Goal: Task Accomplishment & Management: Use online tool/utility

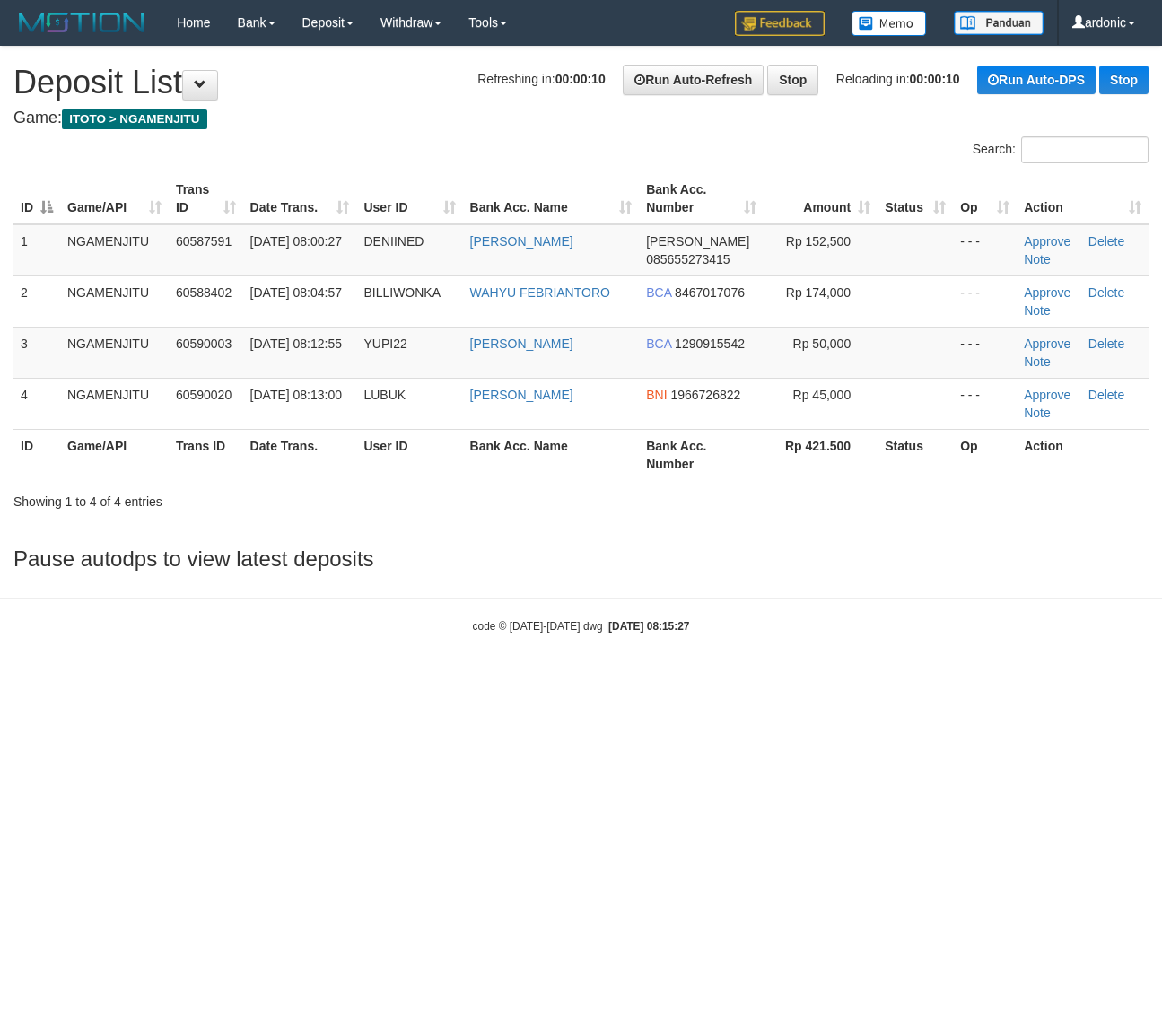
click at [657, 680] on html "Toggle navigation Home Bank Account List Load By Website Group [ITOTO] NGAMENJI…" at bounding box center [581, 340] width 1162 height 680
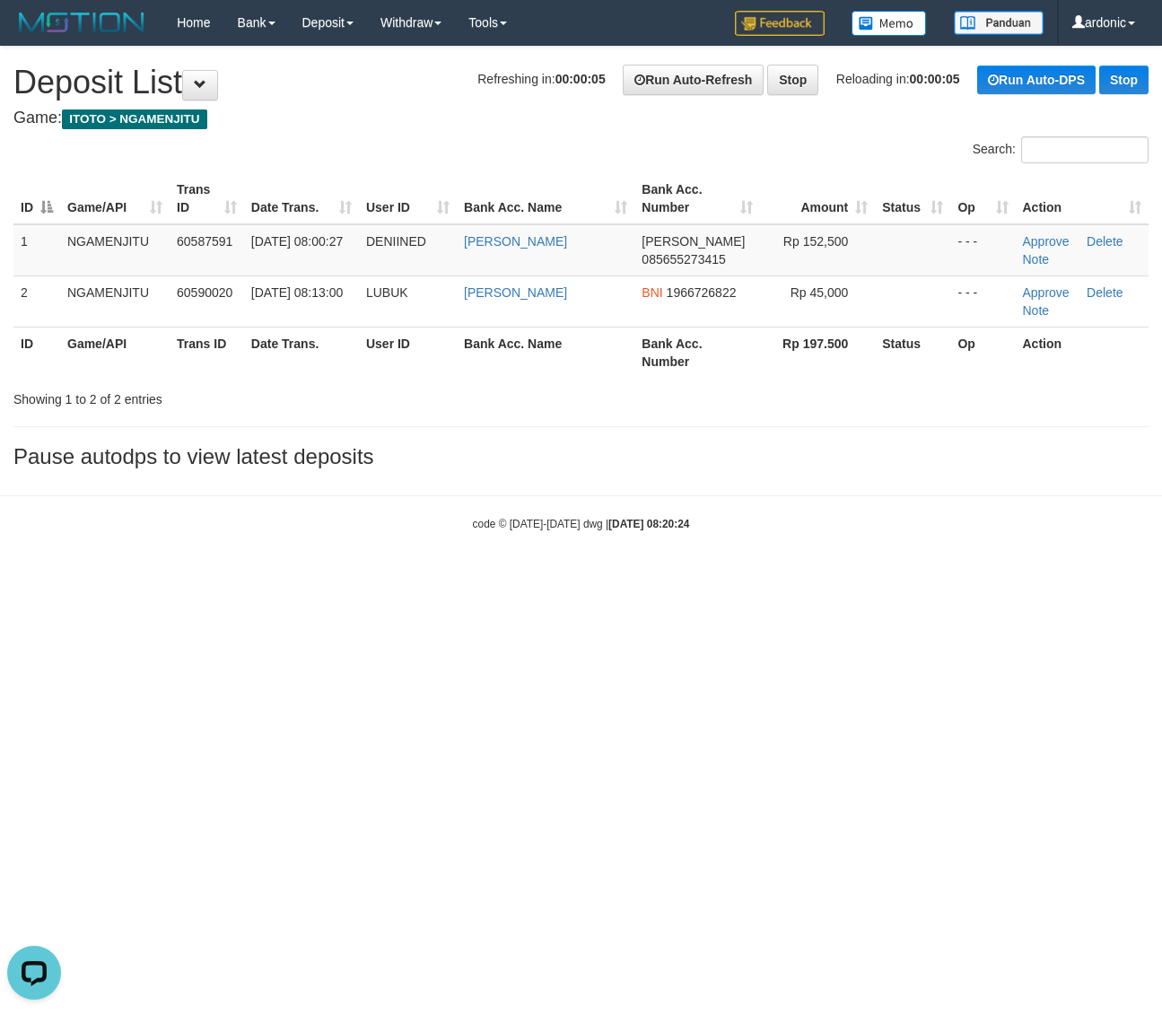
click at [265, 577] on html "Toggle navigation Home Bank Account List Load By Website Group [ITOTO] NGAMENJI…" at bounding box center [581, 288] width 1162 height 577
click at [707, 577] on html "Toggle navigation Home Bank Account List Load By Website Group [ITOTO] NGAMENJI…" at bounding box center [581, 288] width 1162 height 577
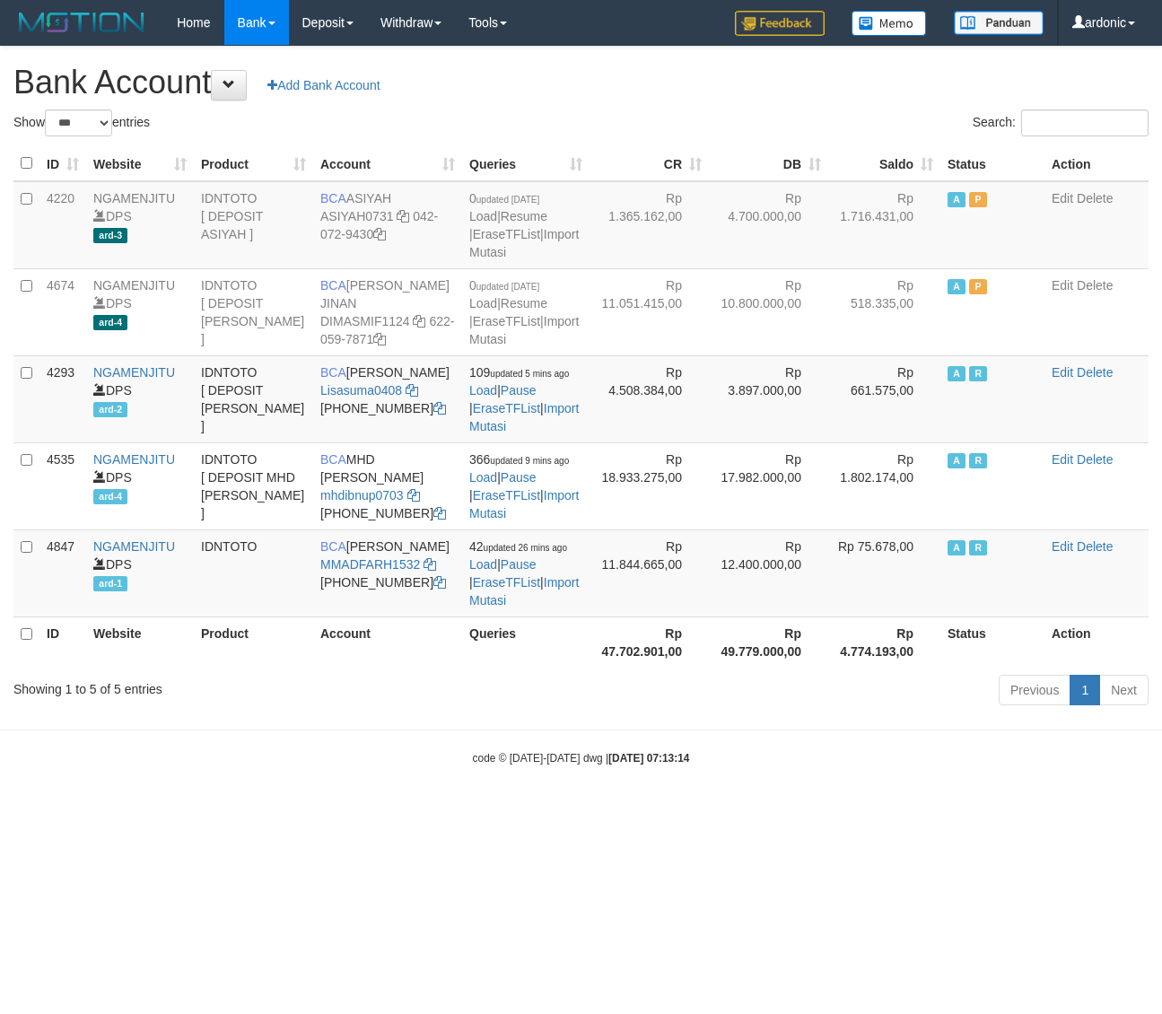
select select "***"
drag, startPoint x: 902, startPoint y: 791, endPoint x: 878, endPoint y: 784, distance: 25.3
click at [893, 787] on body "Toggle navigation Home Bank Account List Load By Website Group [ITOTO] NGAMENJI…" at bounding box center [581, 405] width 1162 height 811
drag, startPoint x: 239, startPoint y: 759, endPoint x: 252, endPoint y: 766, distance: 14.9
click at [243, 759] on body "Toggle navigation Home Bank Account List Load By Website Group [ITOTO] NGAMENJI…" at bounding box center [581, 405] width 1162 height 811
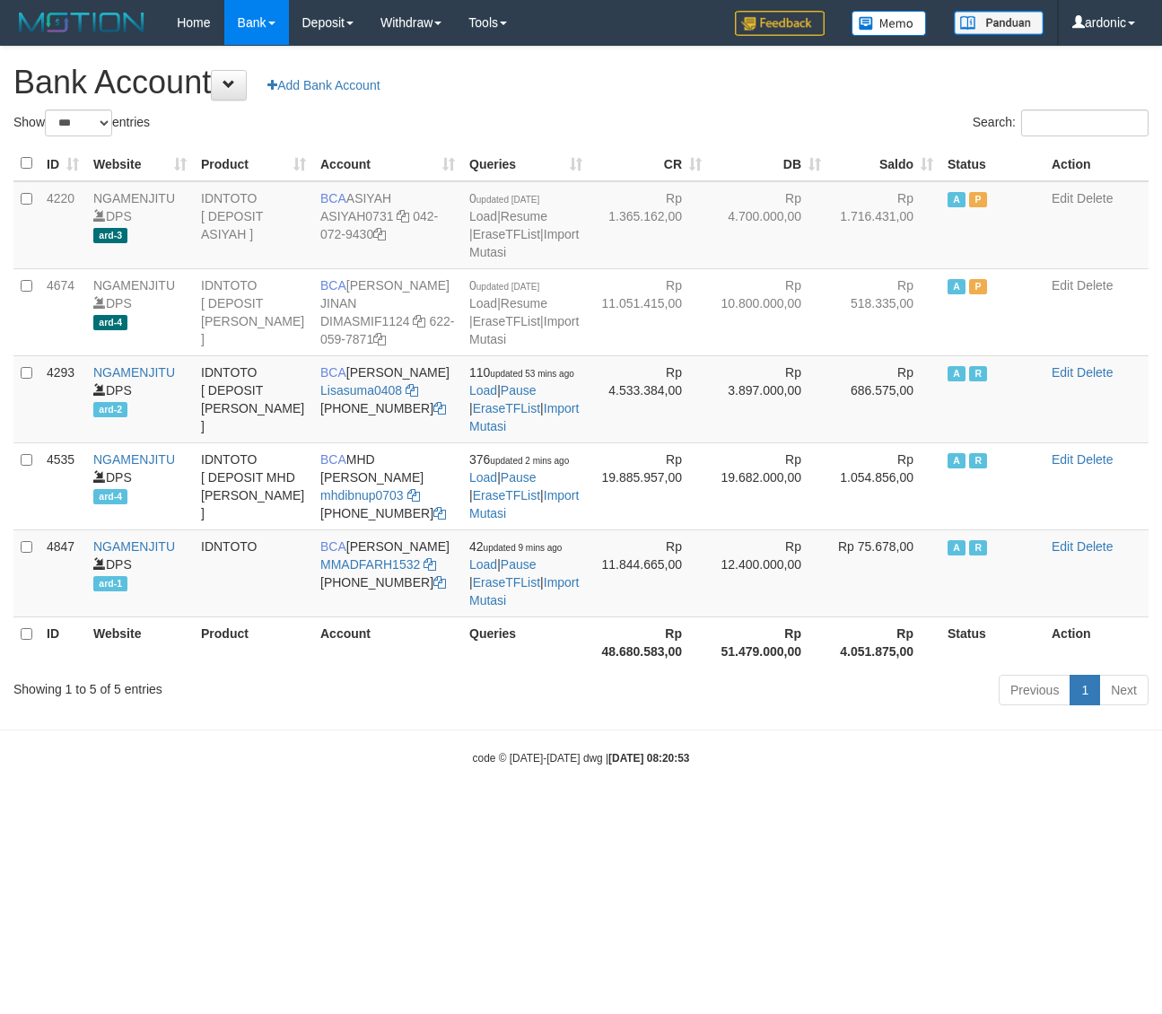
select select "***"
click at [287, 811] on html "Toggle navigation Home Bank Account List Load By Website Group [ITOTO] NGAMENJI…" at bounding box center [581, 405] width 1162 height 811
select select "***"
drag, startPoint x: 393, startPoint y: 741, endPoint x: 386, endPoint y: 604, distance: 136.6
click at [388, 733] on body "Toggle navigation Home Bank Account List Load By Website Group [ITOTO] NGAMENJI…" at bounding box center [581, 405] width 1162 height 811
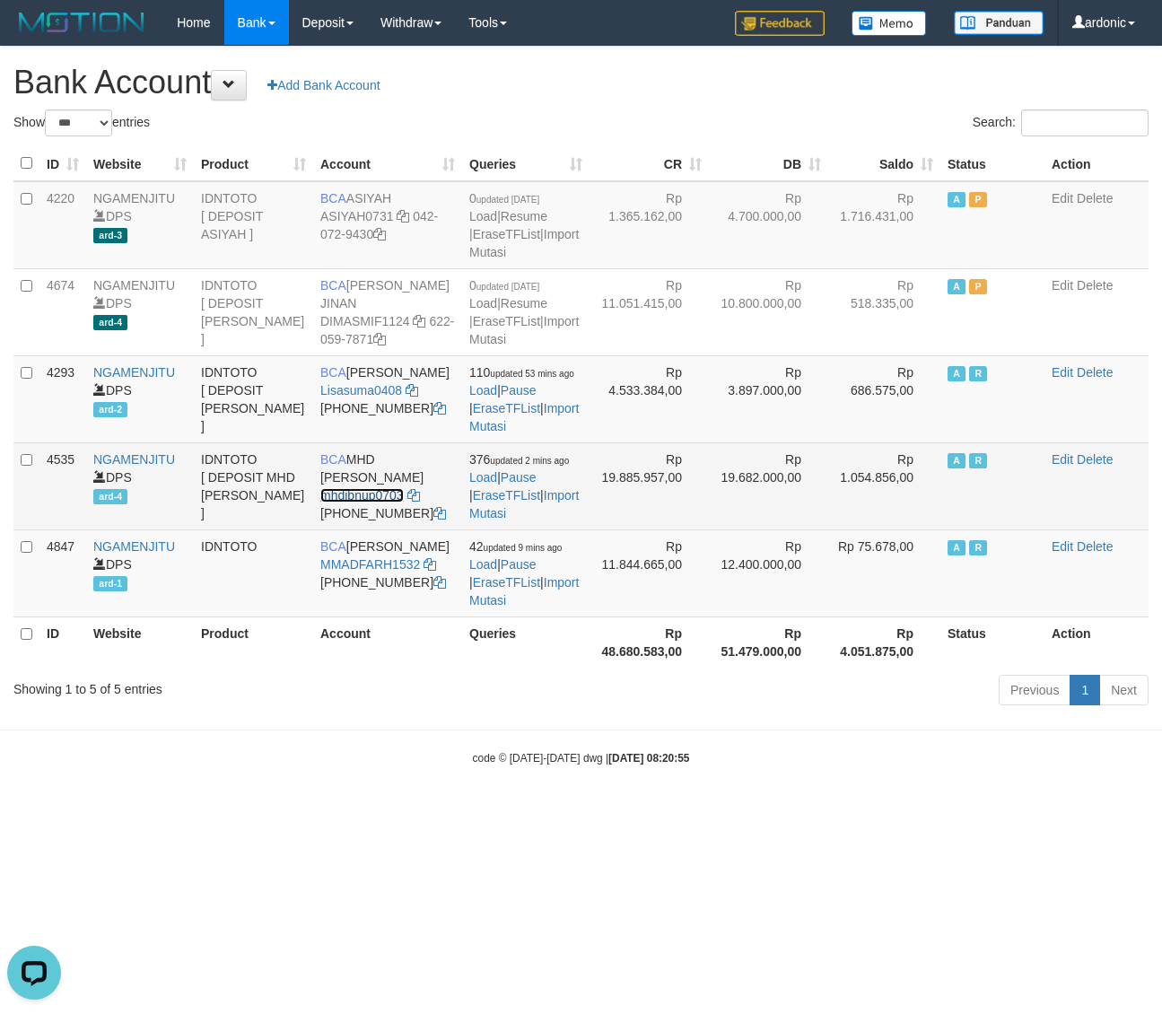
click at [389, 503] on link "mhdibnup0703" at bounding box center [361, 495] width 83 height 14
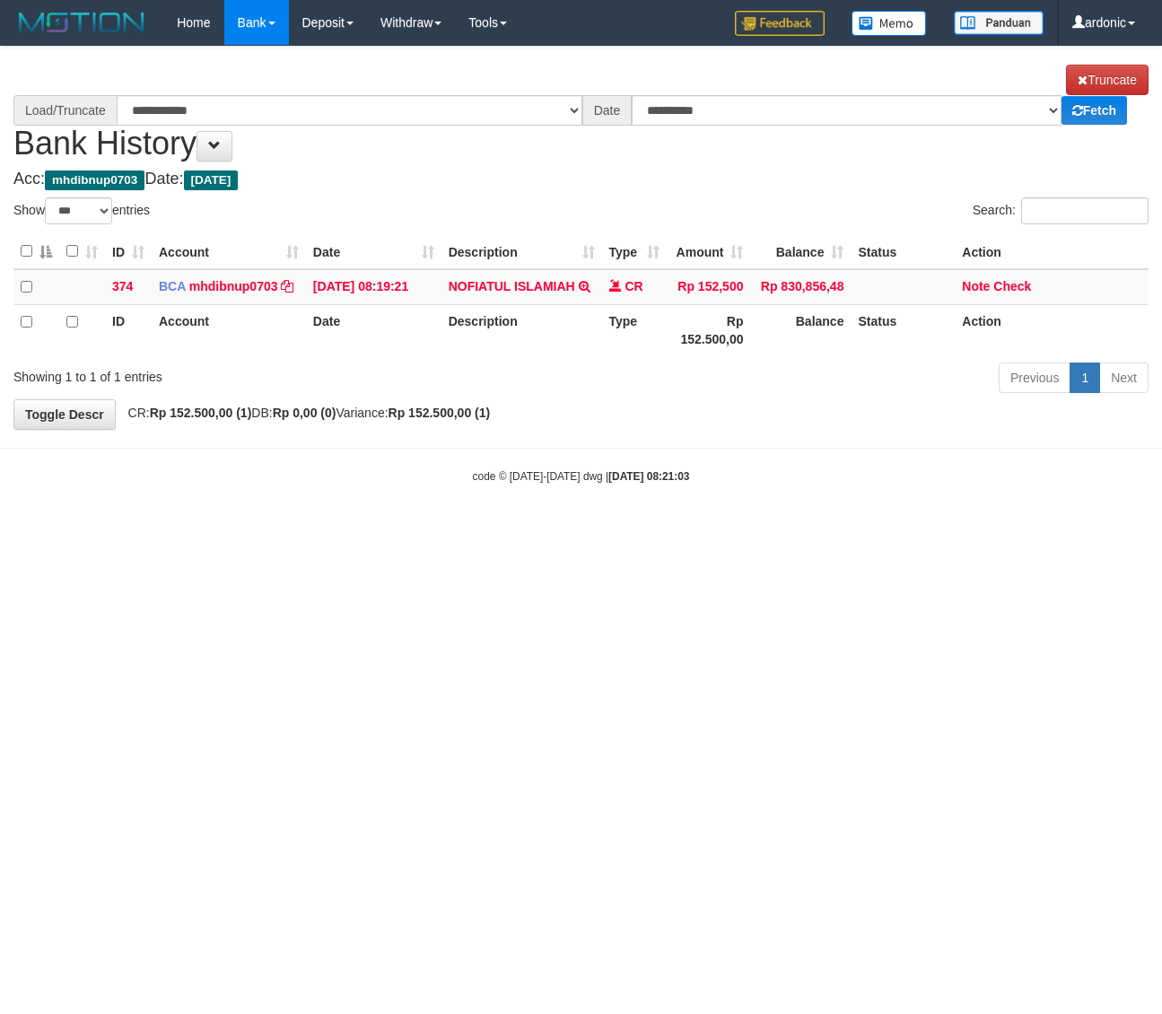
select select "***"
select select "****"
drag, startPoint x: 438, startPoint y: 281, endPoint x: 602, endPoint y: 283, distance: 164.3
click at [603, 283] on tr "374 BCA mhdibnup0703 DPS MHD IBNU PRAYUDHA mutasi_20251001_4535 | 374 mutasi_20…" at bounding box center [581, 286] width 1136 height 35
copy tr "NOFIATUL ISLAMIAH TRSF E-BANKING CR 0110/FTSCY/WS95031 152500.00NOFIATUL ISLAMI…"
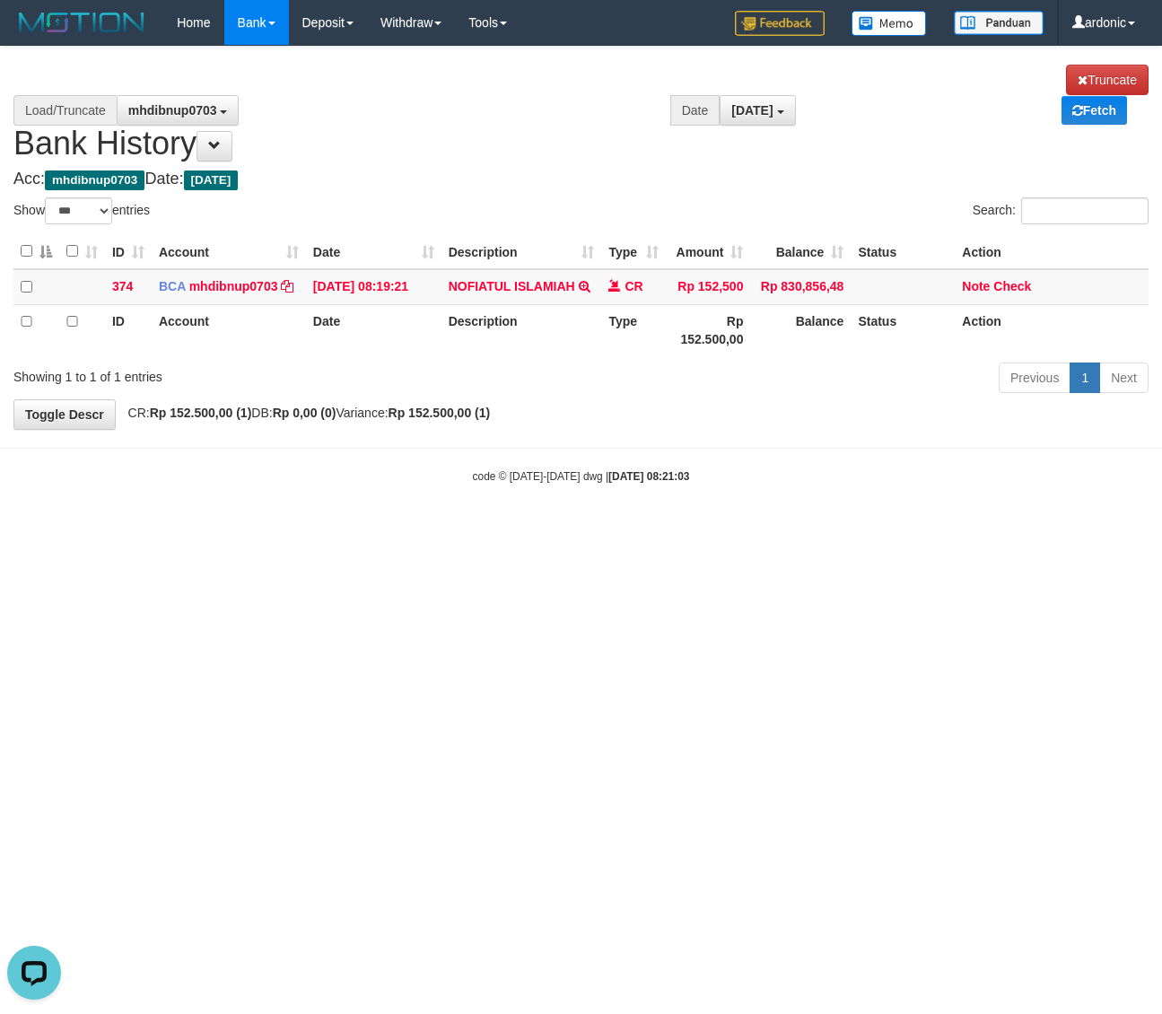
drag, startPoint x: 887, startPoint y: 639, endPoint x: 718, endPoint y: 133, distance: 533.7
click at [885, 530] on html "Toggle navigation Home Bank Account List Load By Website Group [ITOTO] NGAMENJI…" at bounding box center [581, 265] width 1162 height 530
drag, startPoint x: 734, startPoint y: 566, endPoint x: 747, endPoint y: 525, distance: 42.3
click at [737, 530] on html "Toggle navigation Home Bank Account List Load By Website Group [ITOTO] NGAMENJI…" at bounding box center [581, 265] width 1162 height 530
drag, startPoint x: 702, startPoint y: 553, endPoint x: 377, endPoint y: 330, distance: 393.9
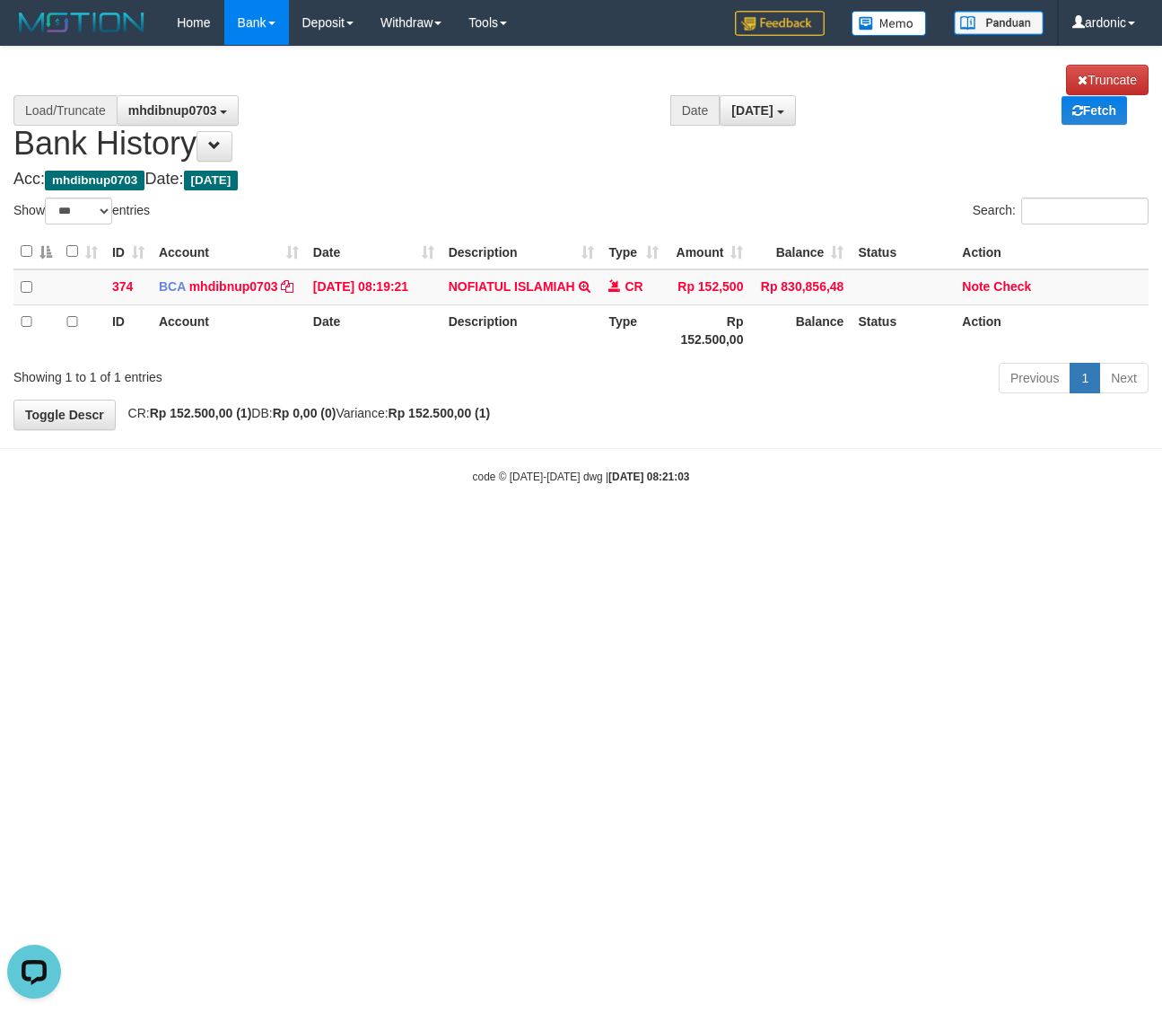
click at [703, 530] on html "Toggle navigation Home Bank Account List Load By Website Group [ITOTO] NGAMENJI…" at bounding box center [581, 265] width 1162 height 530
click at [971, 278] on td "Note Check" at bounding box center [1052, 286] width 194 height 35
click at [972, 279] on link "Note" at bounding box center [976, 286] width 28 height 14
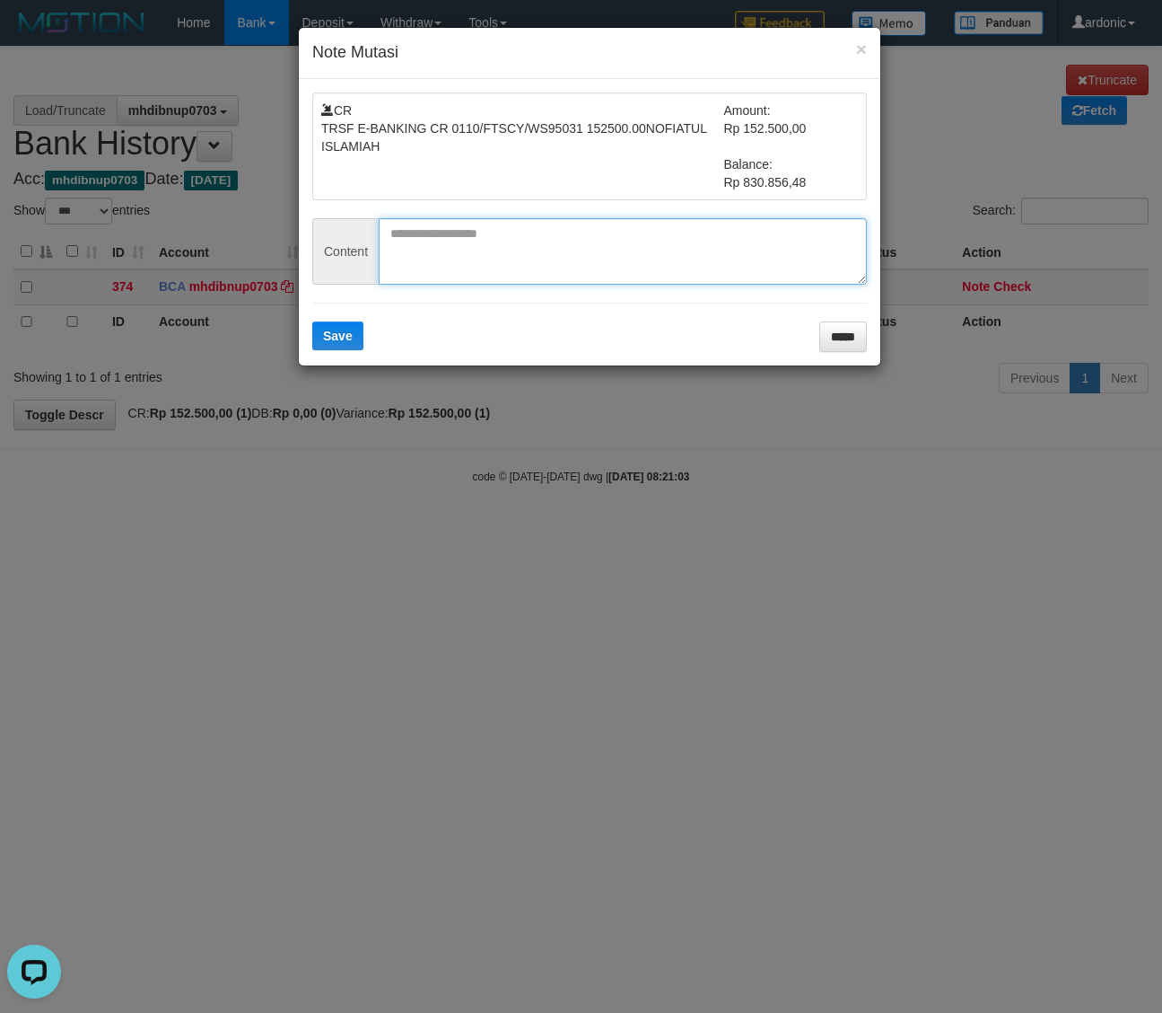
drag, startPoint x: 580, startPoint y: 244, endPoint x: 431, endPoint y: 280, distance: 153.3
click at [575, 244] on textarea at bounding box center [623, 251] width 488 height 66
paste textarea "********"
type textarea "********"
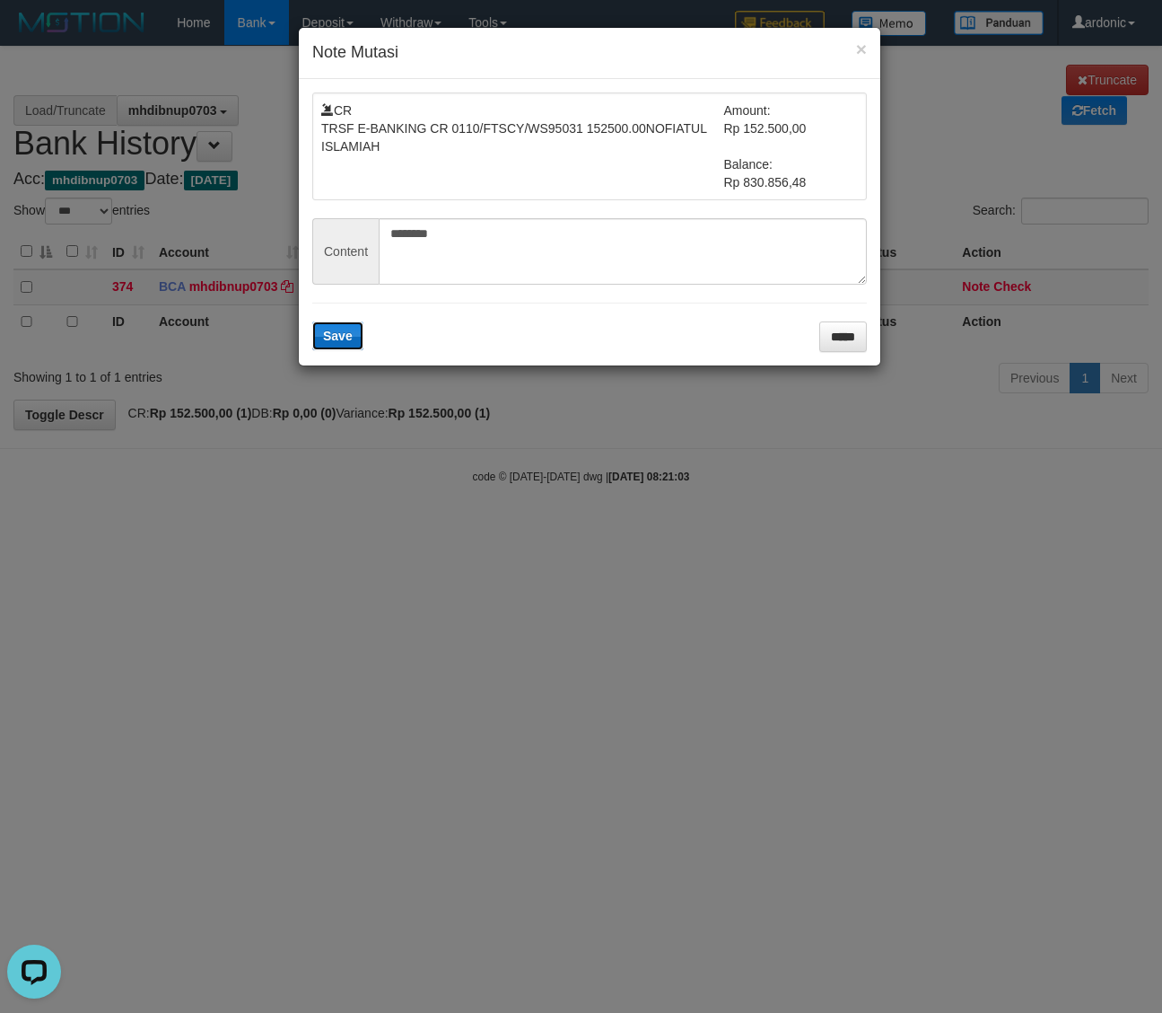
click at [343, 334] on span "Save" at bounding box center [338, 336] width 30 height 14
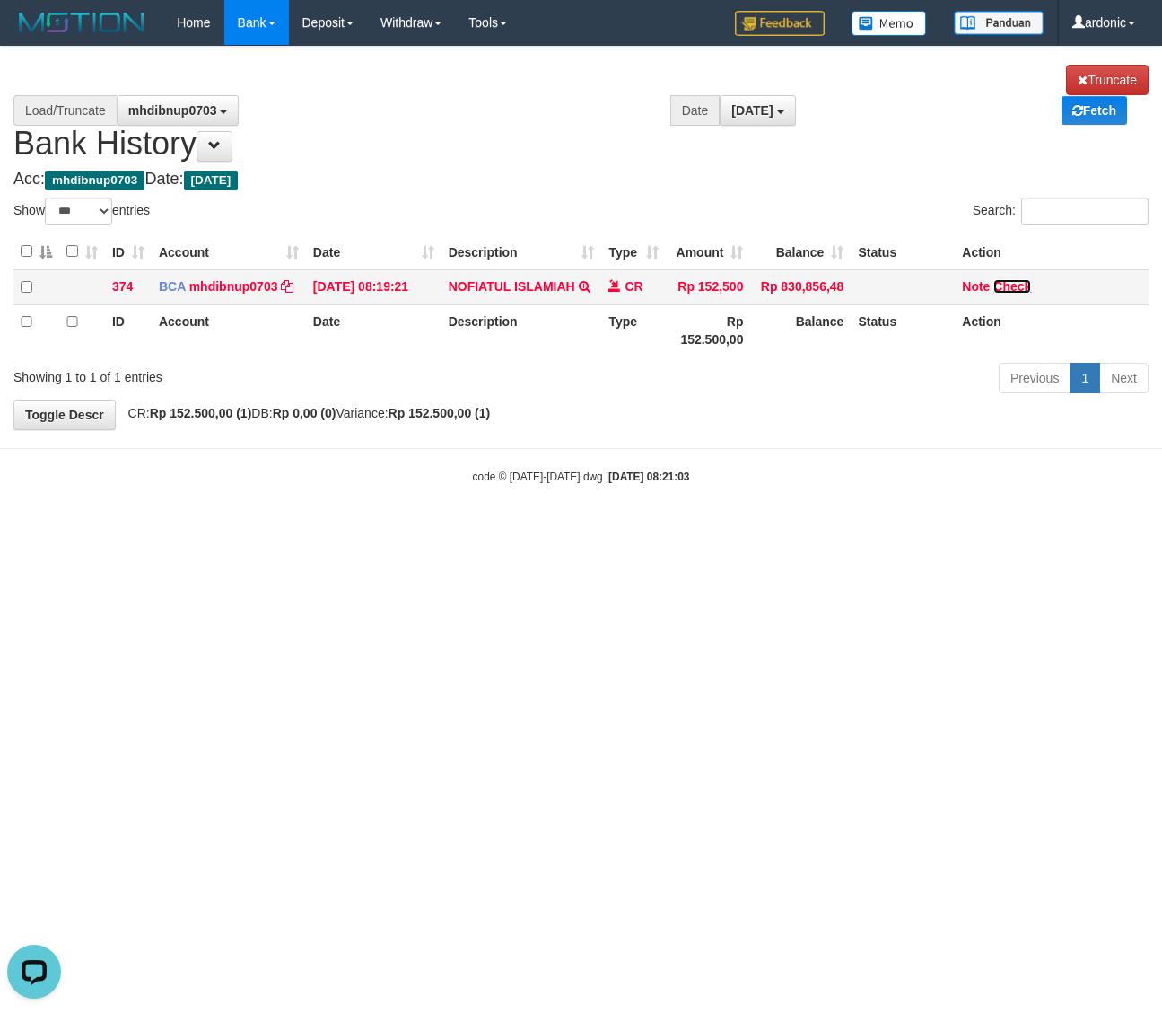
click at [1014, 280] on link "Check" at bounding box center [1013, 286] width 38 height 14
click at [562, 530] on html "Toggle navigation Home Bank Account List Load By Website Group [ITOTO] NGAMENJI…" at bounding box center [581, 265] width 1162 height 530
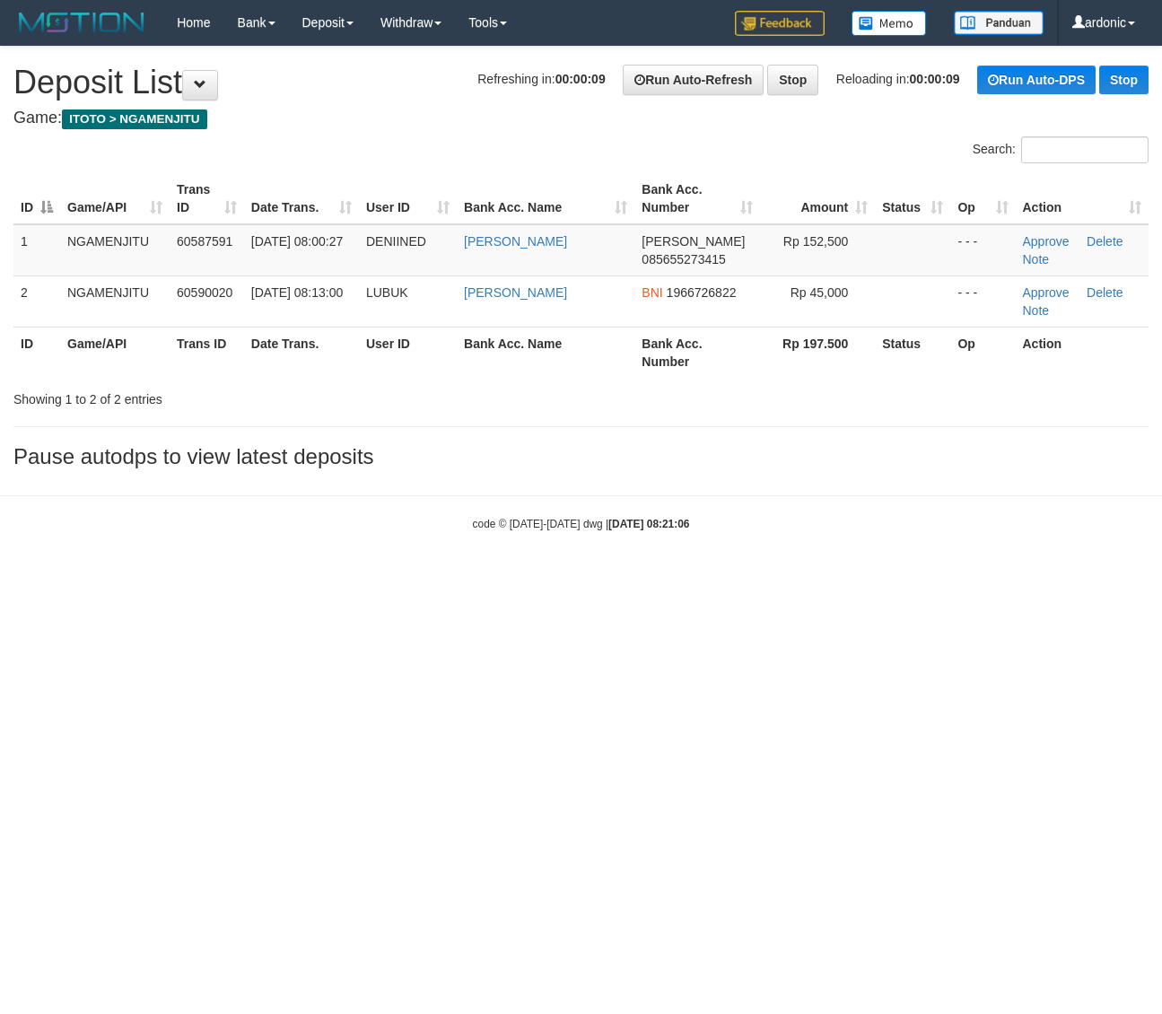
drag, startPoint x: 821, startPoint y: 558, endPoint x: 796, endPoint y: 486, distance: 76.9
click at [822, 558] on body "Toggle navigation Home Bank Account List Load By Website Group [ITOTO] NGAMENJI…" at bounding box center [581, 288] width 1162 height 577
click at [1050, 239] on link "Approve" at bounding box center [1046, 241] width 47 height 14
click at [1056, 241] on link "Approve" at bounding box center [1046, 241] width 47 height 14
click at [738, 566] on html "Toggle navigation Home Bank Account List Load By Website Group [ITOTO] NGAMENJI…" at bounding box center [581, 288] width 1162 height 577
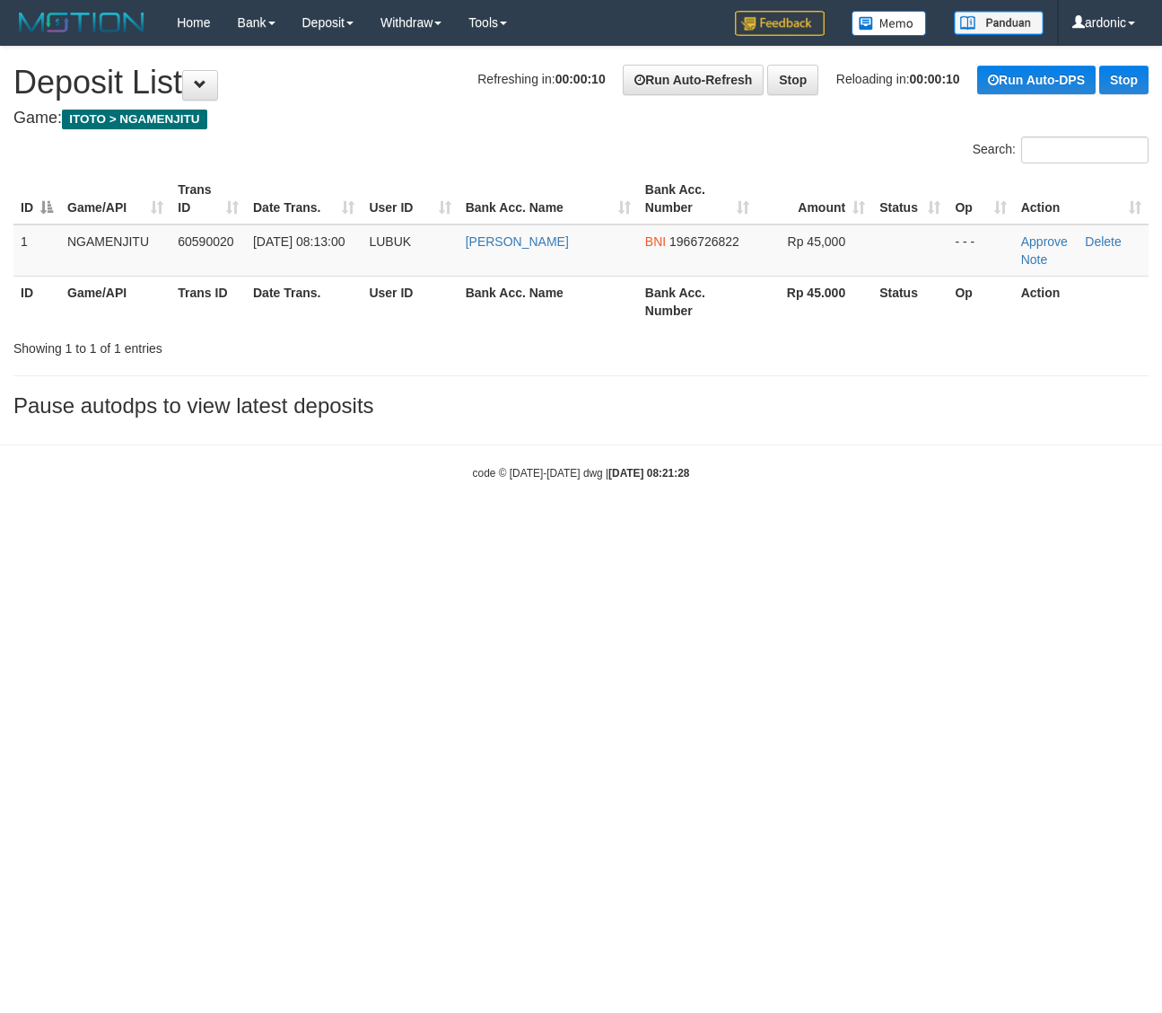
click at [706, 526] on html "Toggle navigation Home Bank Account List Load By Website Group [ITOTO] NGAMENJI…" at bounding box center [581, 263] width 1162 height 526
drag, startPoint x: 739, startPoint y: 682, endPoint x: 975, endPoint y: 697, distance: 236.6
click at [751, 526] on html "Toggle navigation Home Bank Account List Load By Website Group [ITOTO] NGAMENJI…" at bounding box center [581, 263] width 1162 height 526
click at [478, 526] on html "Toggle navigation Home Bank Account List Load By Website Group [ITOTO] NGAMENJI…" at bounding box center [581, 263] width 1162 height 526
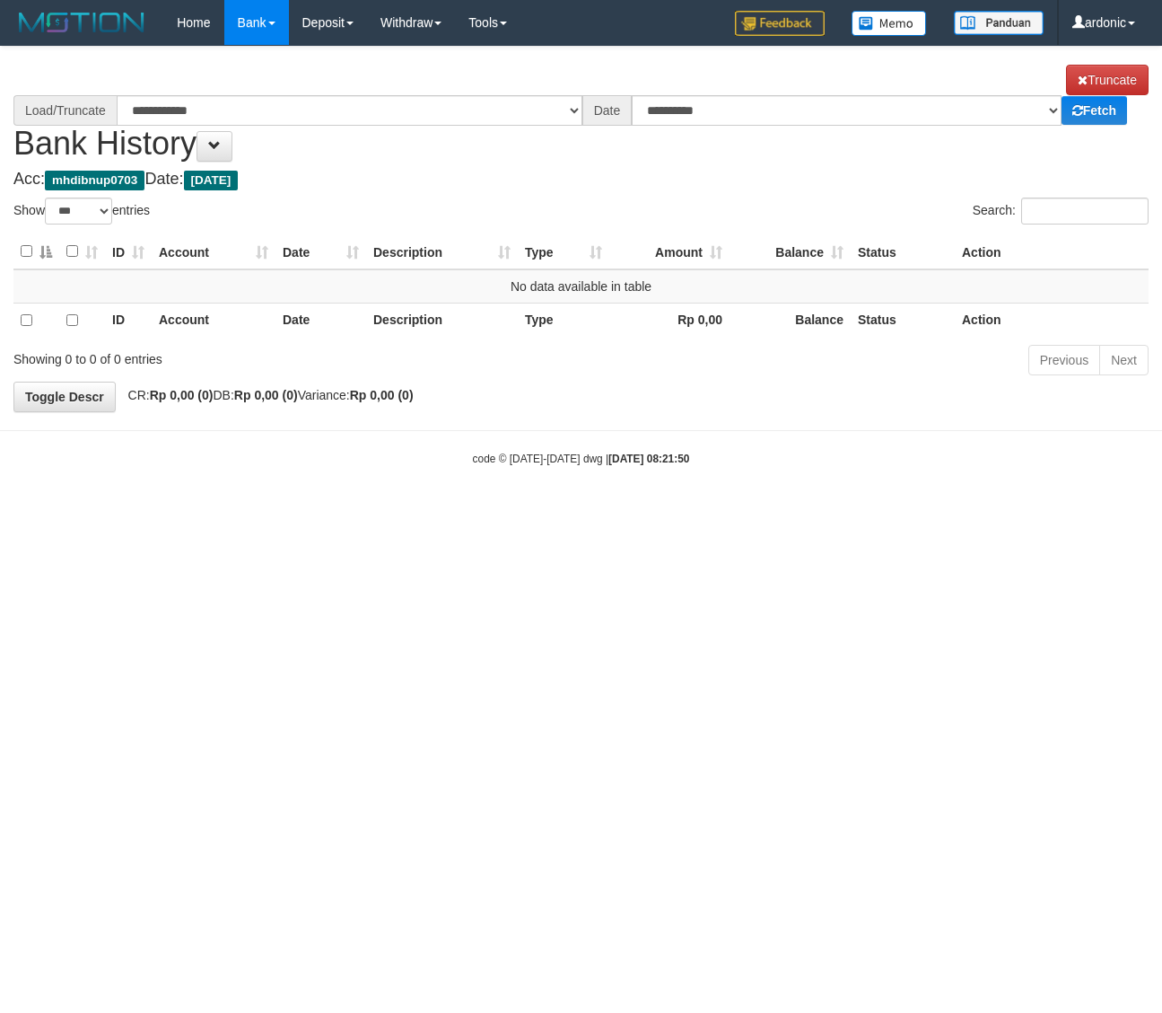
select select "***"
select select "****"
click at [571, 512] on html "Toggle navigation Home Bank Account List Load By Website Group [ITOTO] NGAMENJI…" at bounding box center [581, 256] width 1162 height 512
select select "***"
click at [757, 511] on html "Toggle navigation Home Bank Account List Load By Website Group [ITOTO] NGAMENJI…" at bounding box center [581, 255] width 1162 height 511
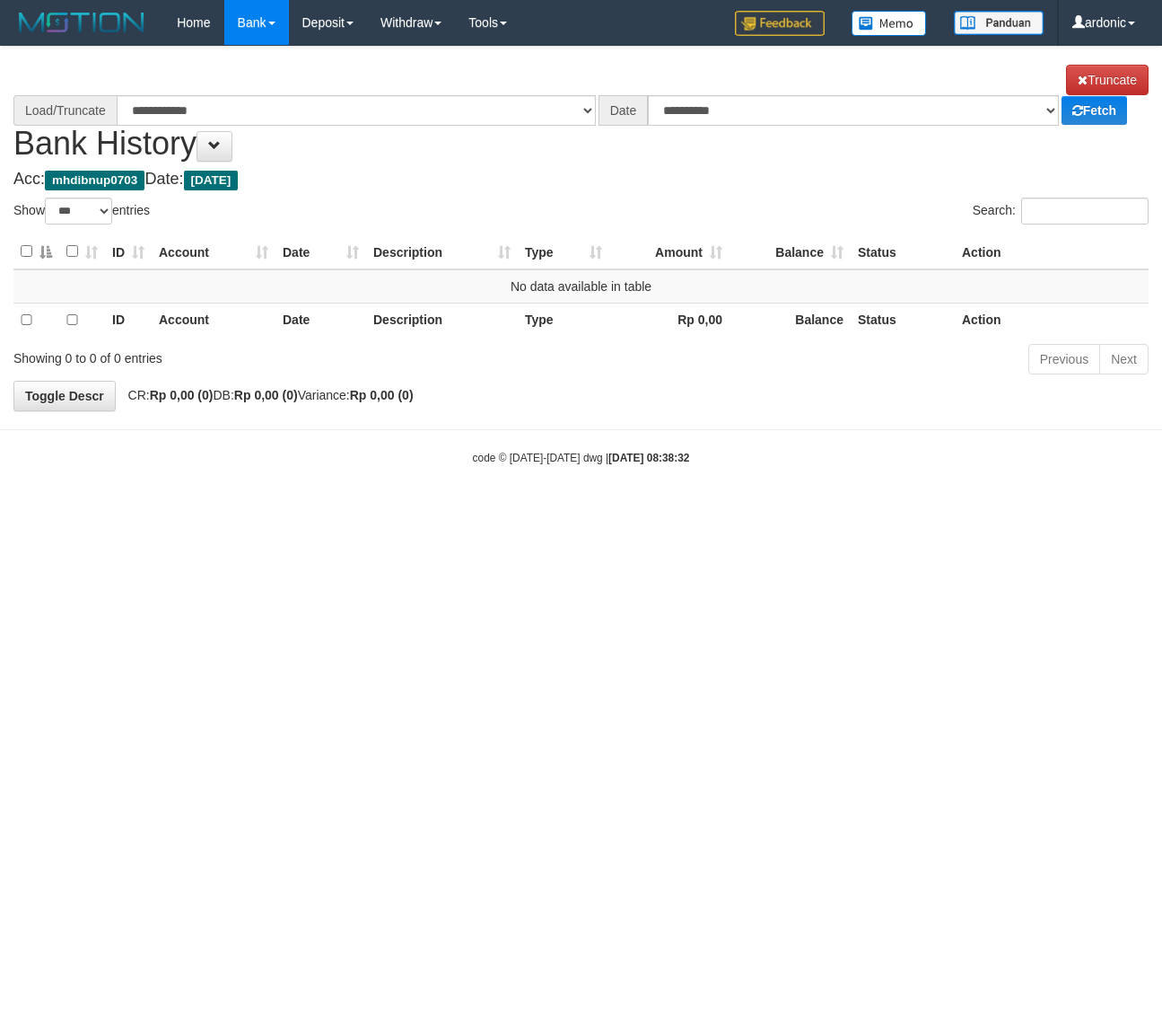
select select "****"
drag, startPoint x: 410, startPoint y: 151, endPoint x: 263, endPoint y: 101, distance: 155.3
click at [410, 149] on h1 "**********" at bounding box center [581, 113] width 1136 height 97
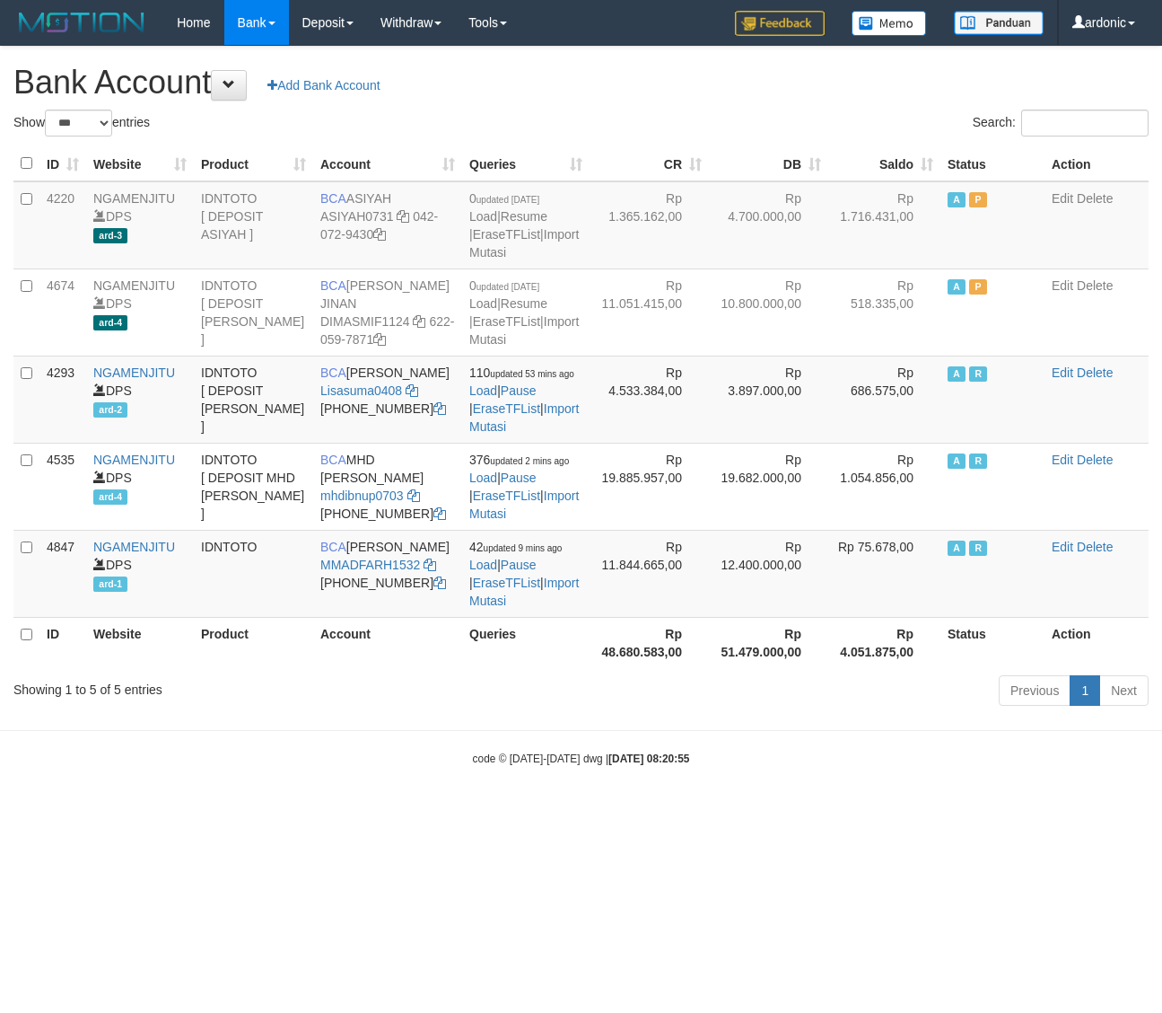
select select "***"
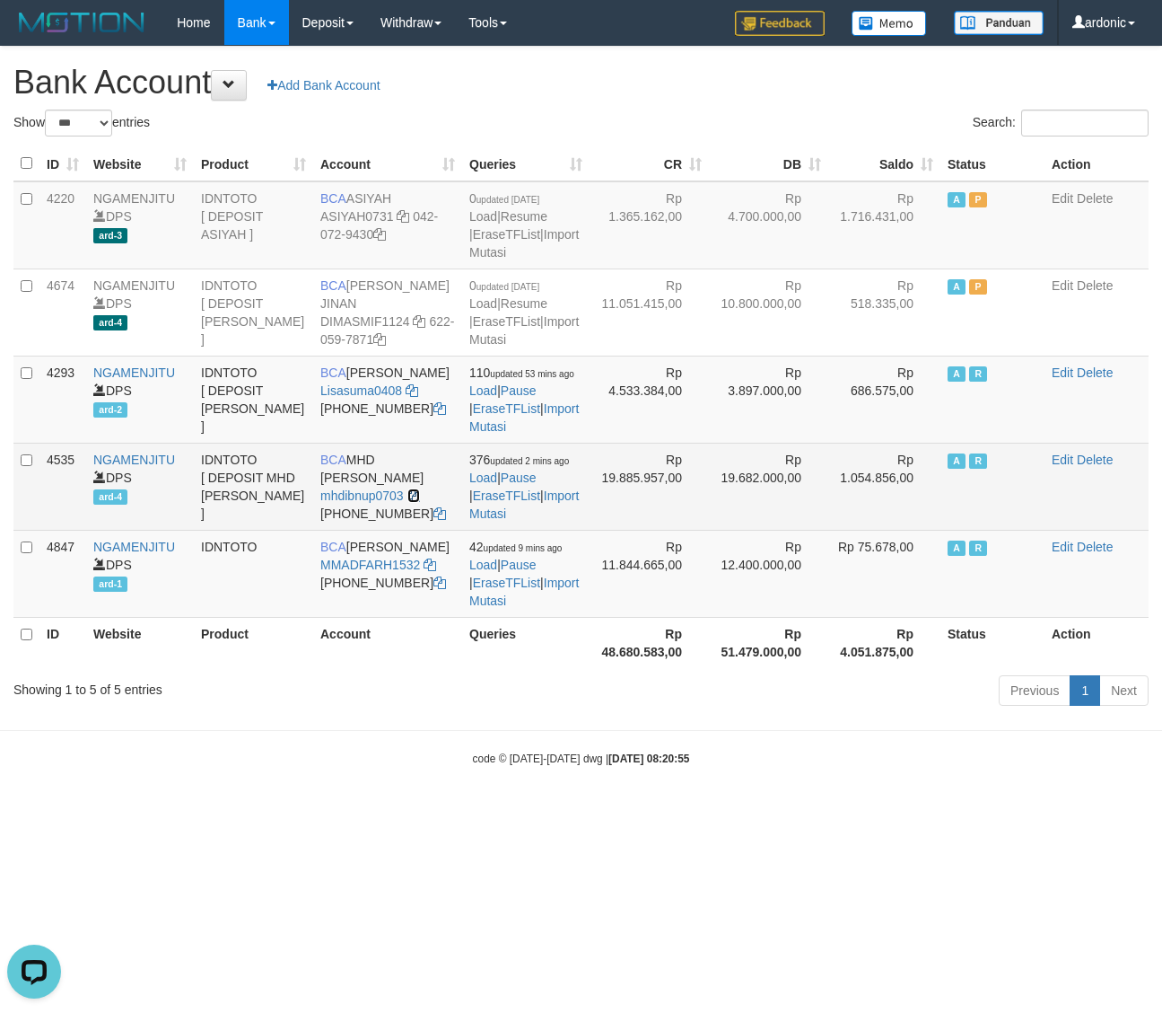
click at [415, 502] on icon at bounding box center [414, 495] width 13 height 13
click at [519, 521] on link "Import Mutasi" at bounding box center [524, 504] width 110 height 32
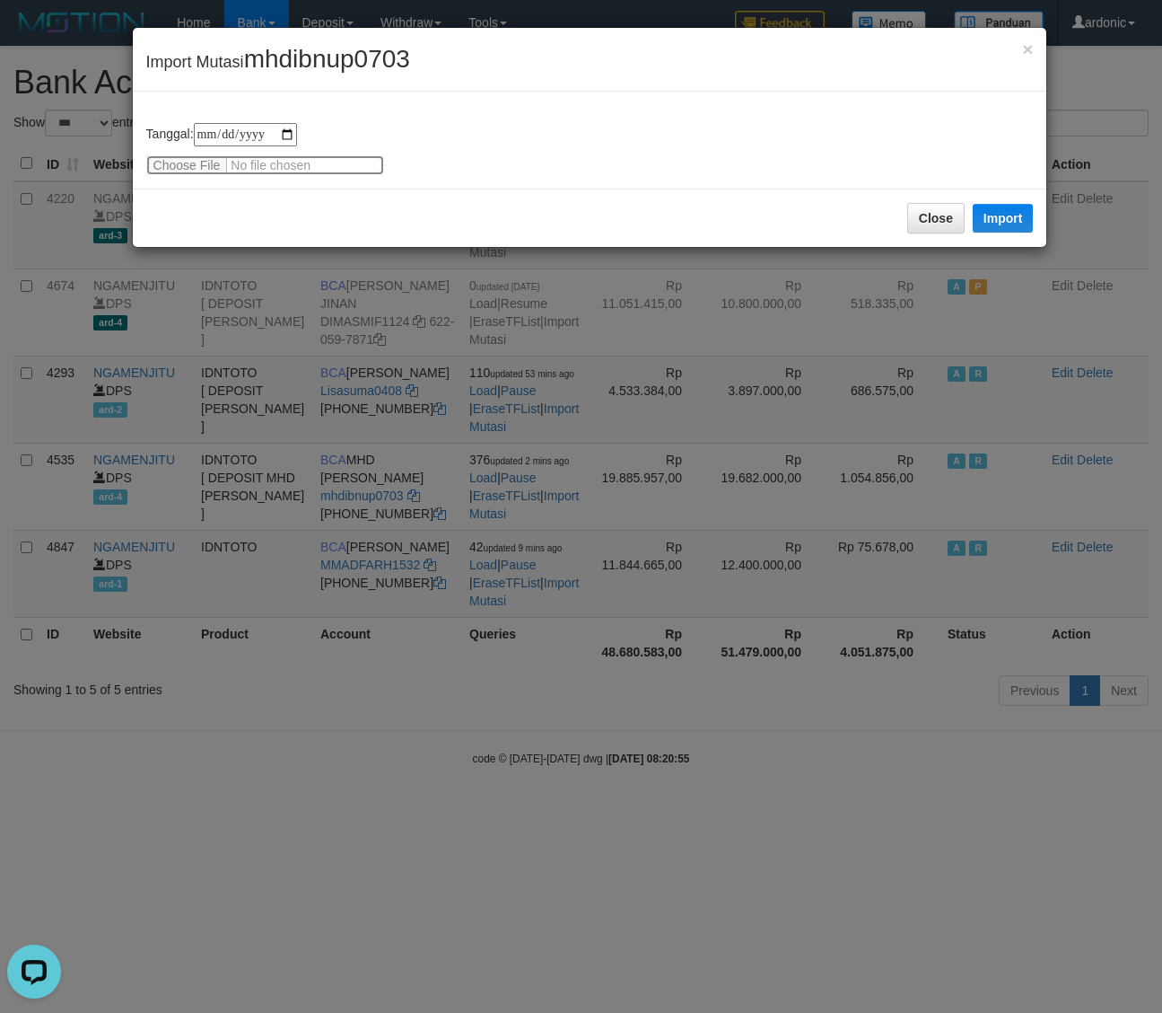
click at [180, 160] on input "file" at bounding box center [265, 165] width 238 height 20
type input "**********"
click at [1002, 206] on button "Import" at bounding box center [1003, 218] width 61 height 29
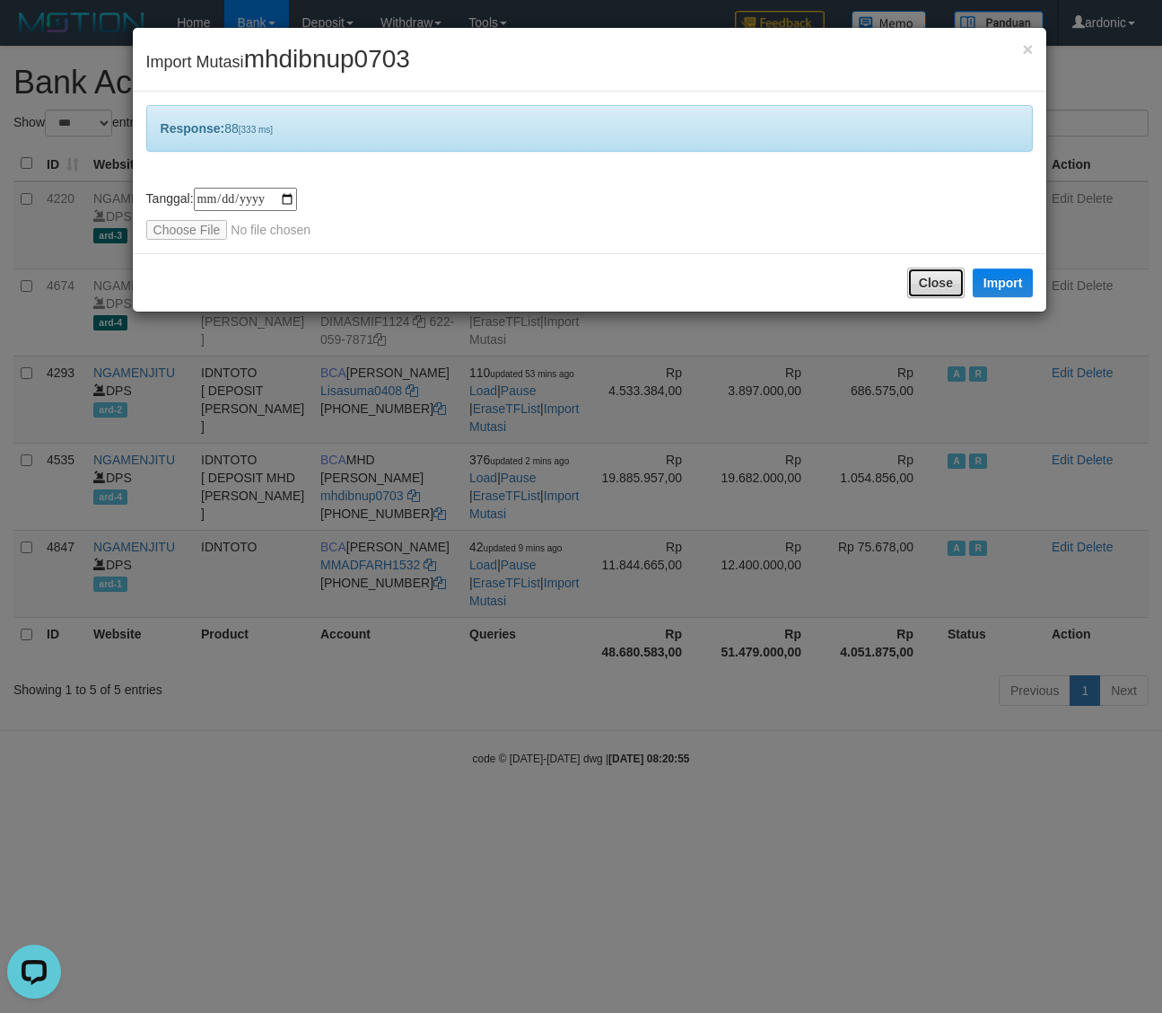
click at [929, 276] on button "Close" at bounding box center [936, 283] width 57 height 31
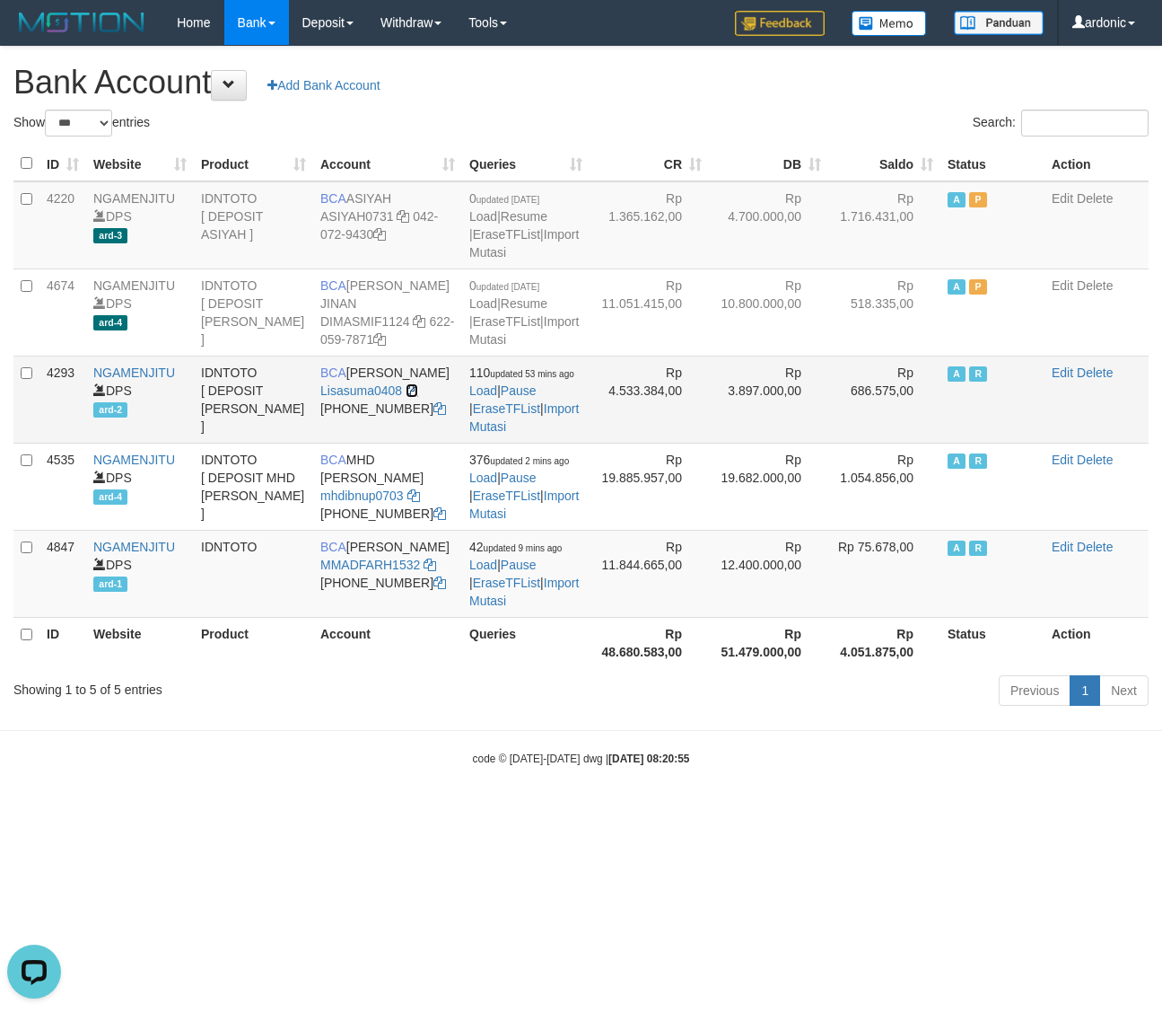
click at [416, 397] on icon at bounding box center [412, 390] width 13 height 13
click at [536, 434] on link "Import Mutasi" at bounding box center [524, 417] width 110 height 32
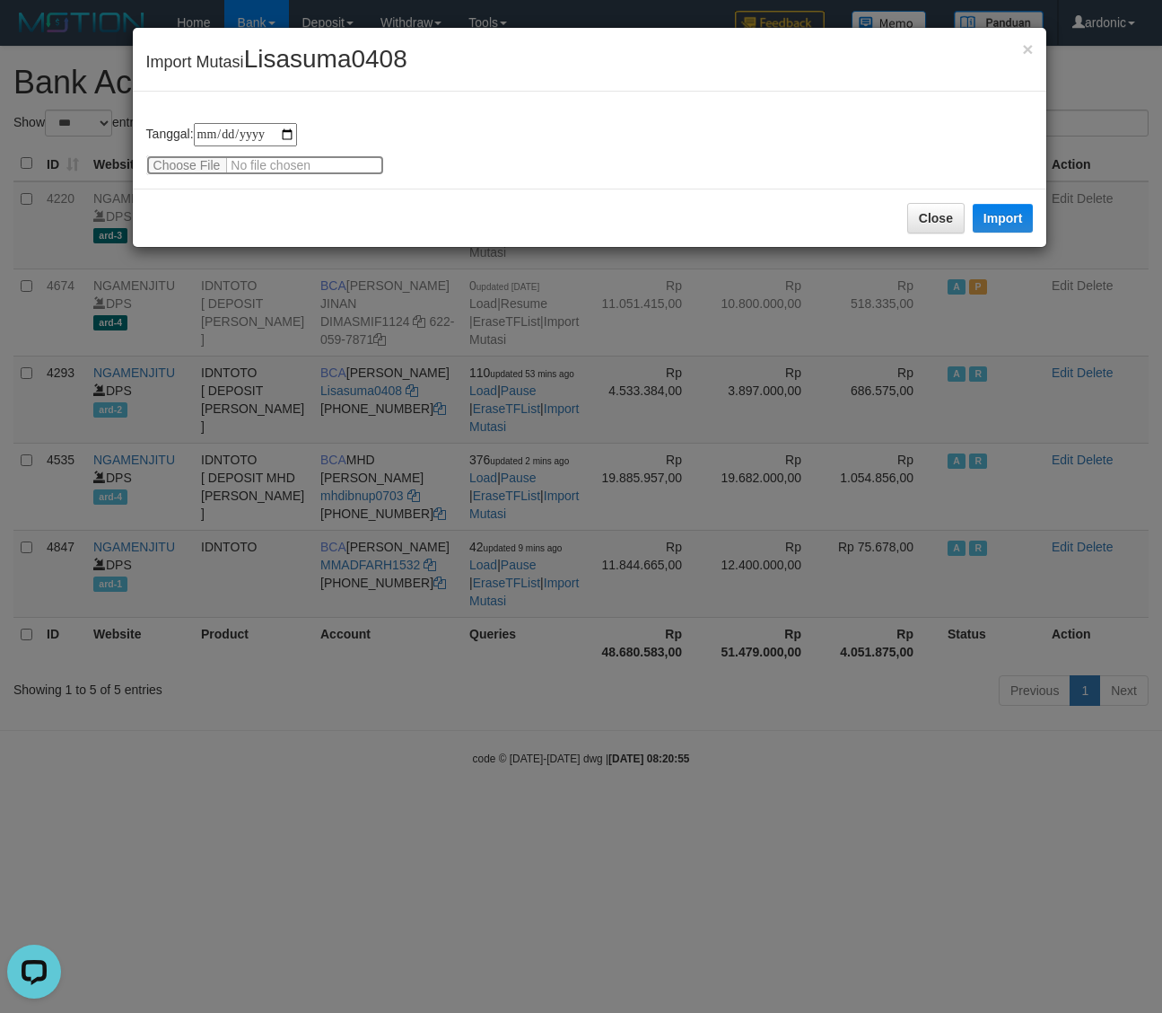
click at [160, 157] on input "file" at bounding box center [265, 165] width 238 height 20
type input "**********"
click at [985, 216] on button "Import" at bounding box center [1003, 218] width 61 height 29
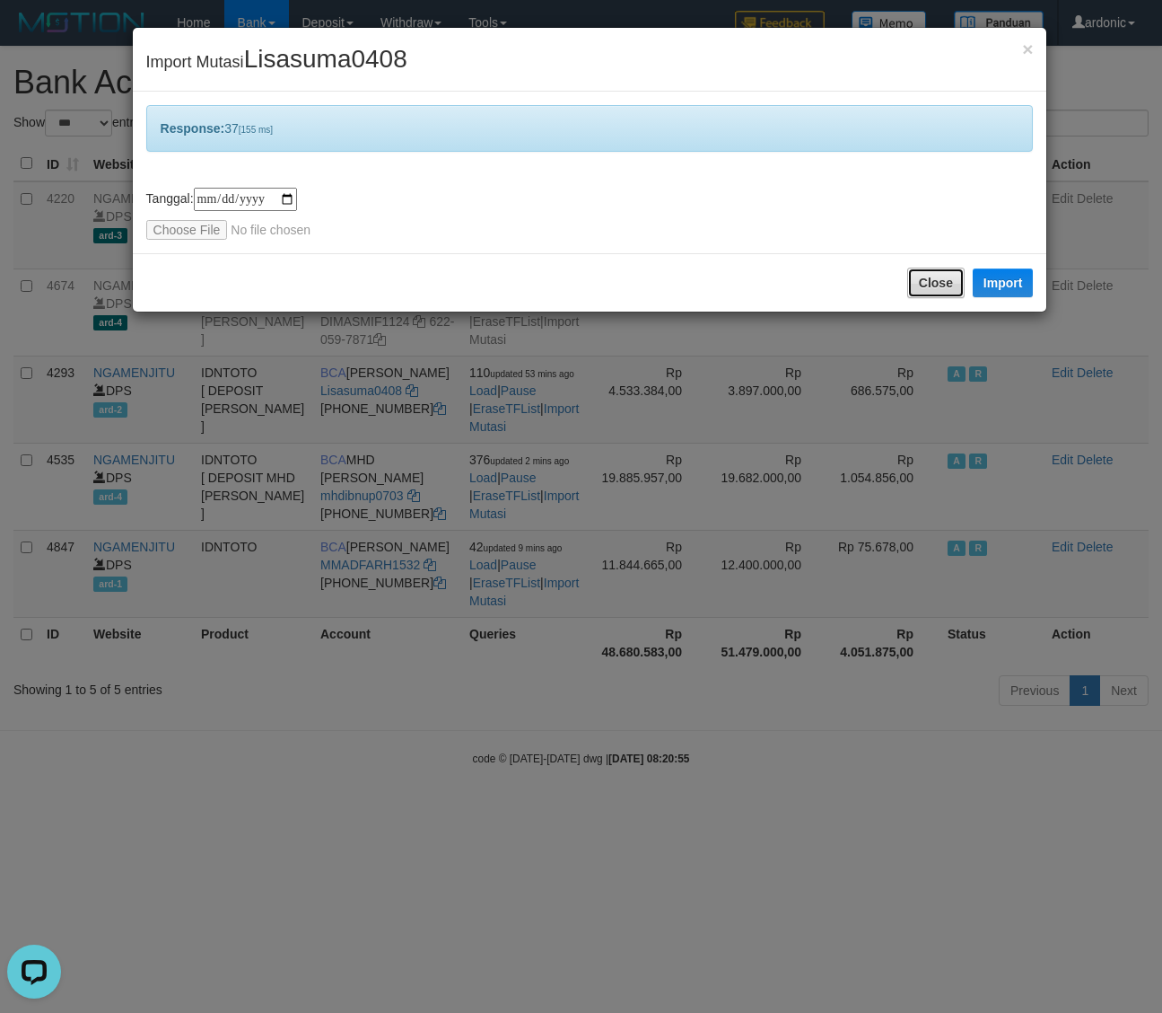
click at [929, 285] on button "Close" at bounding box center [936, 283] width 57 height 31
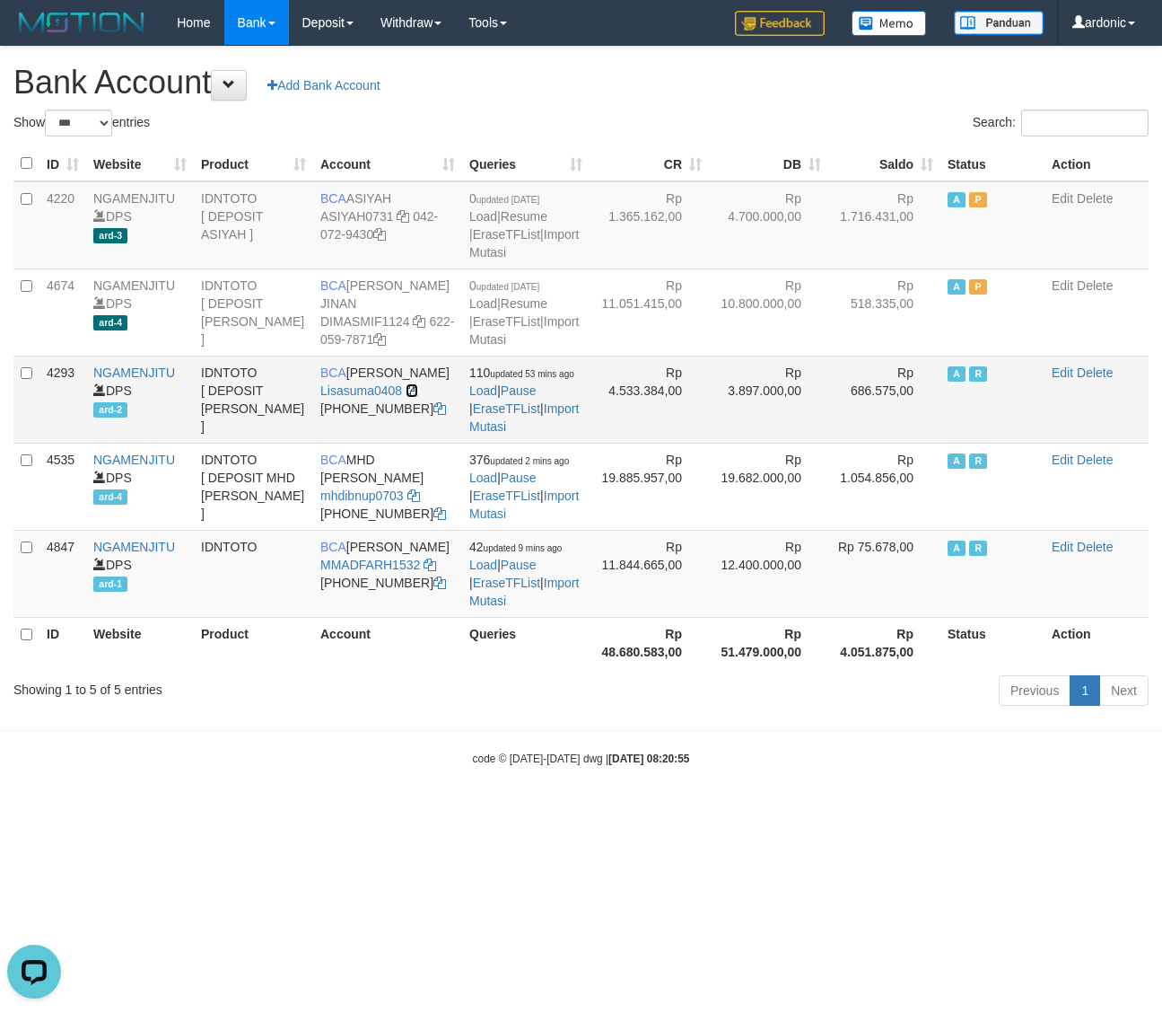
click at [408, 397] on icon at bounding box center [412, 390] width 13 height 13
click at [364, 767] on div "code © 2012-2018 dwg | 2025/10/01 08:20:55" at bounding box center [581, 758] width 1162 height 18
click at [528, 434] on link "Import Mutasi" at bounding box center [524, 417] width 110 height 32
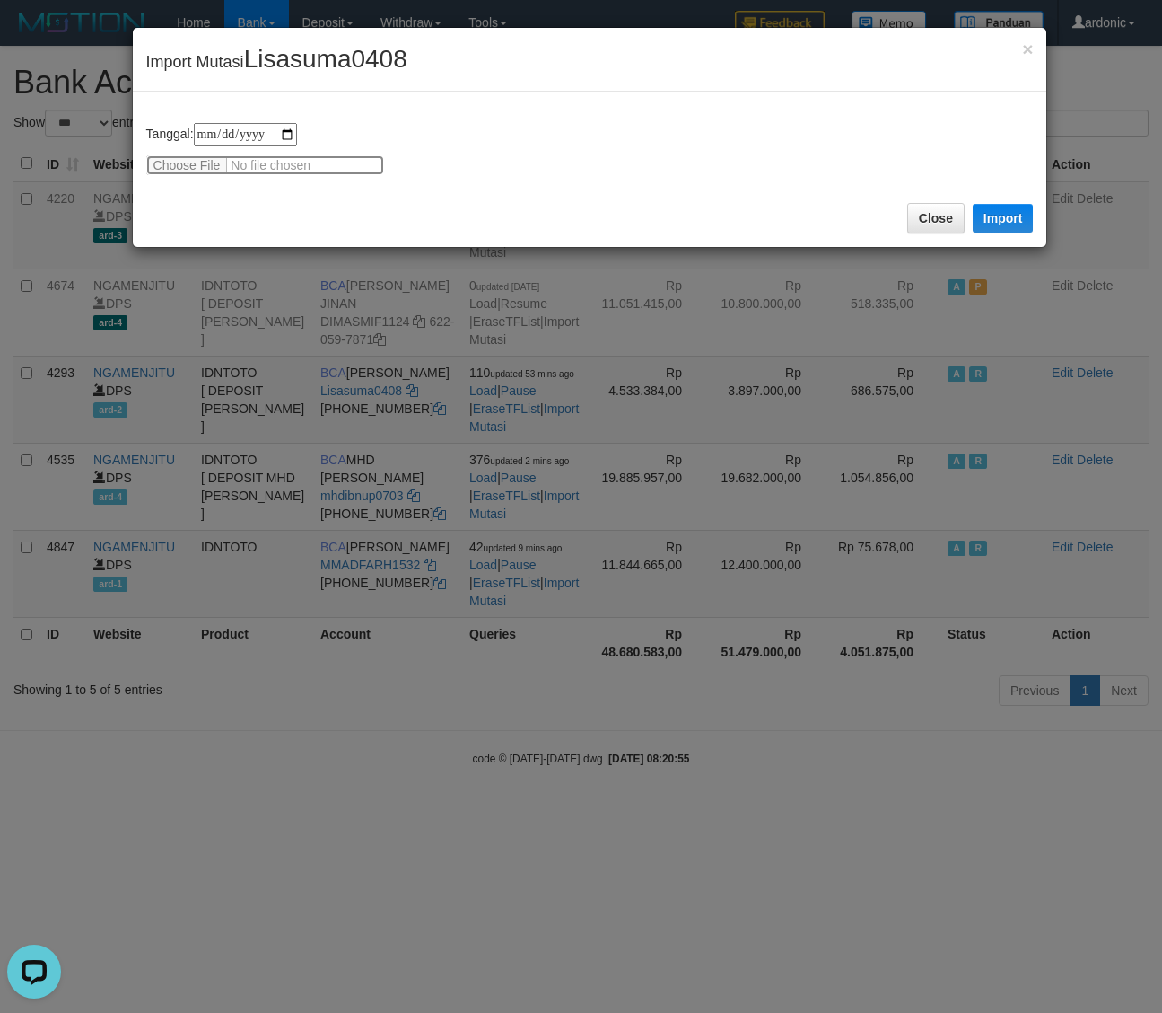
click at [189, 164] on input "file" at bounding box center [265, 165] width 238 height 20
type input "**********"
click at [1019, 214] on button "Import" at bounding box center [1003, 218] width 61 height 29
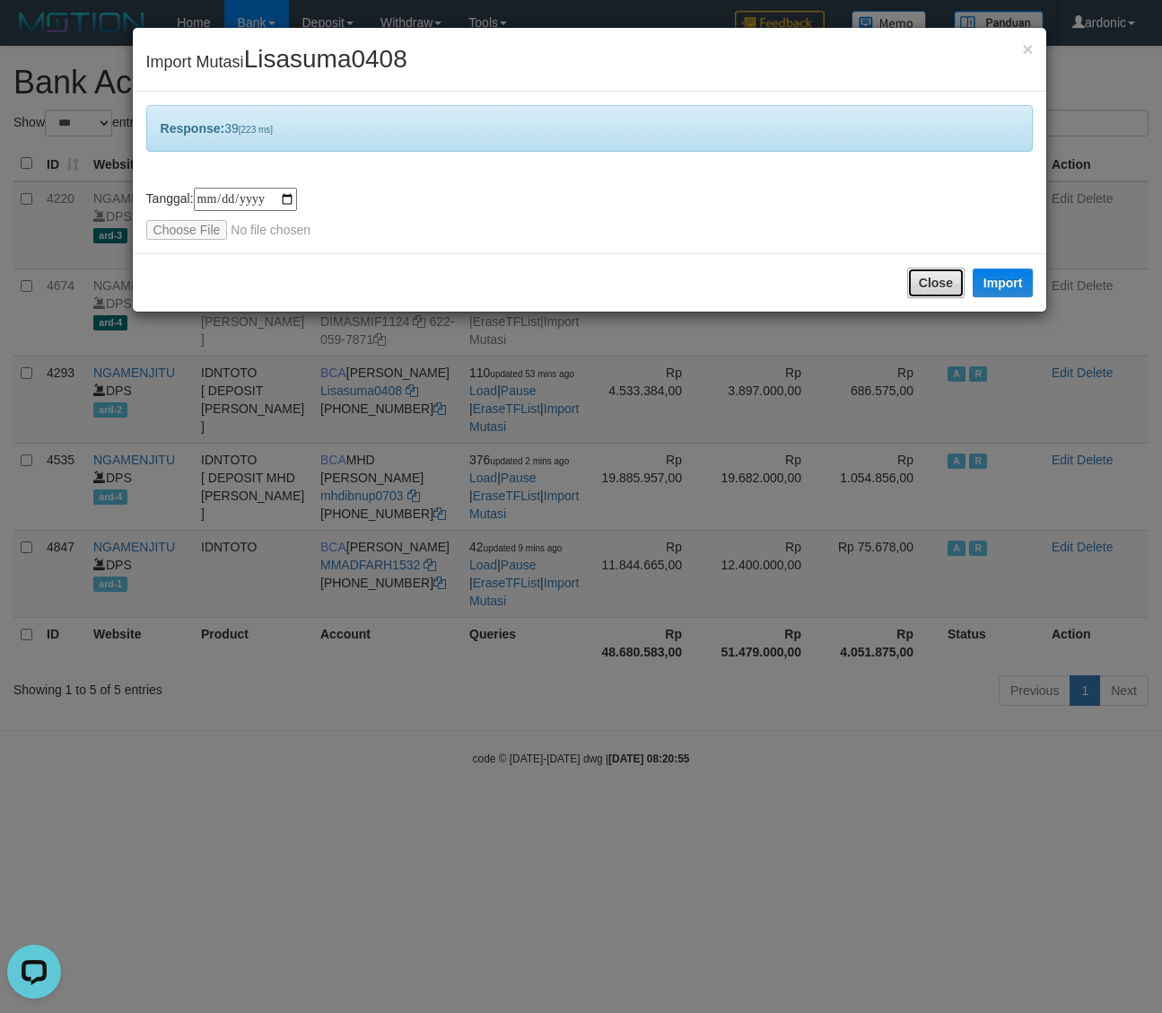
click at [925, 276] on button "Close" at bounding box center [936, 283] width 57 height 31
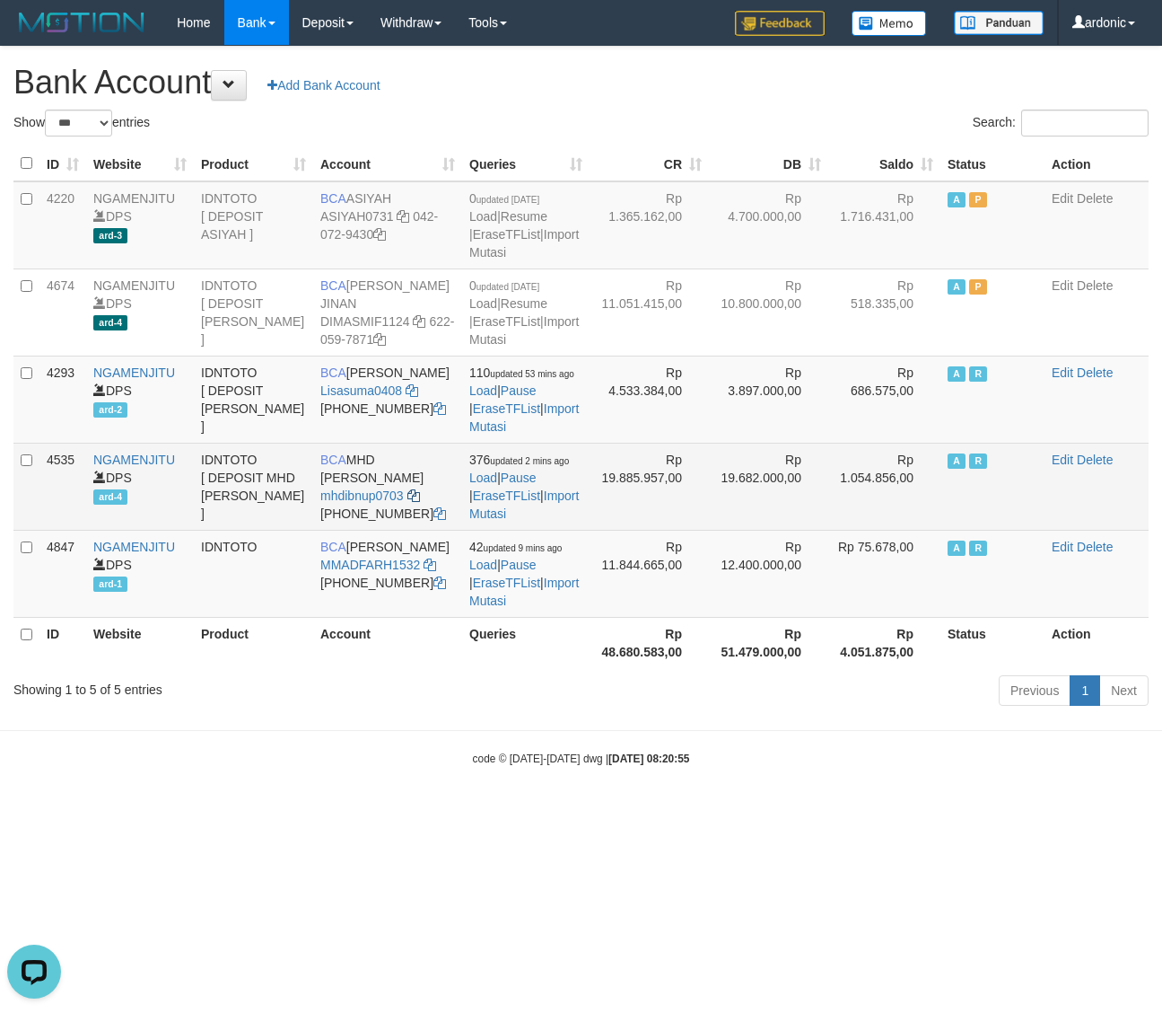
click at [417, 510] on td "BCA MHD IBNU PRAYUDHA mhdibnup0703 612-702-1742" at bounding box center [387, 486] width 149 height 87
click at [414, 502] on icon at bounding box center [414, 495] width 13 height 13
copy icon
click at [537, 521] on link "Import Mutasi" at bounding box center [524, 504] width 110 height 32
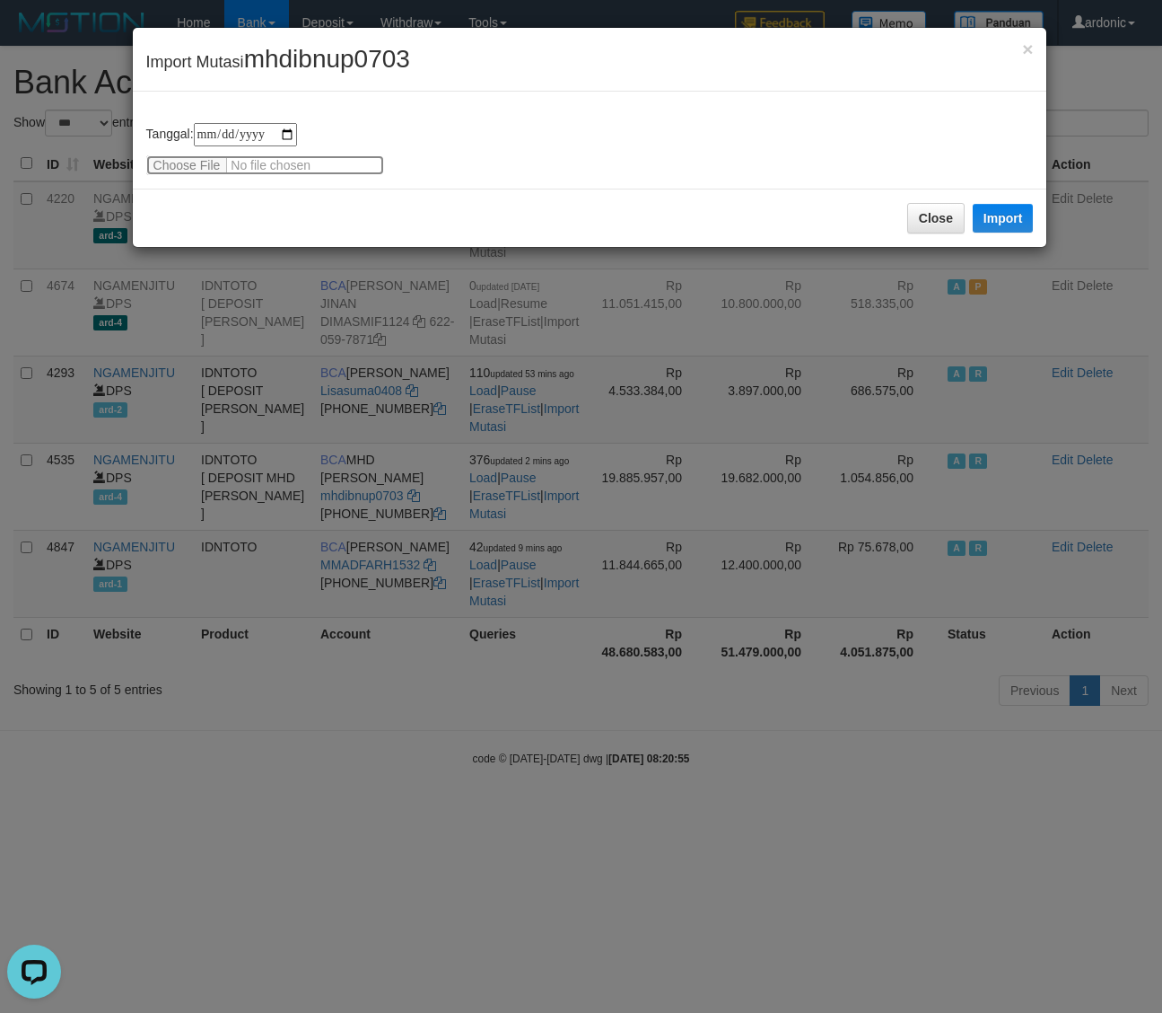
click at [216, 163] on input "file" at bounding box center [265, 165] width 238 height 20
type input "**********"
click at [1010, 216] on button "Import" at bounding box center [1003, 218] width 61 height 29
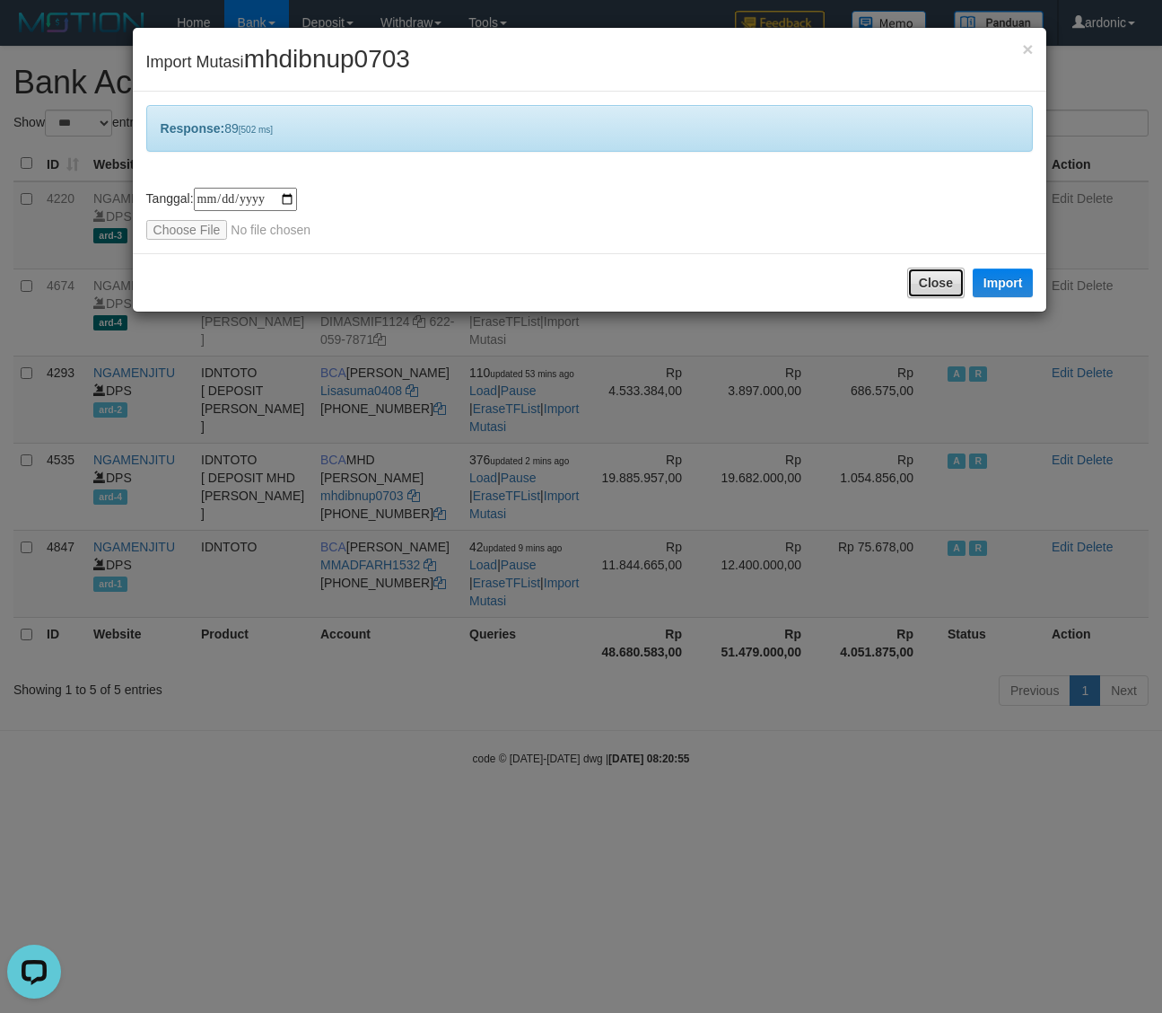
click at [918, 272] on button "Close" at bounding box center [936, 283] width 57 height 31
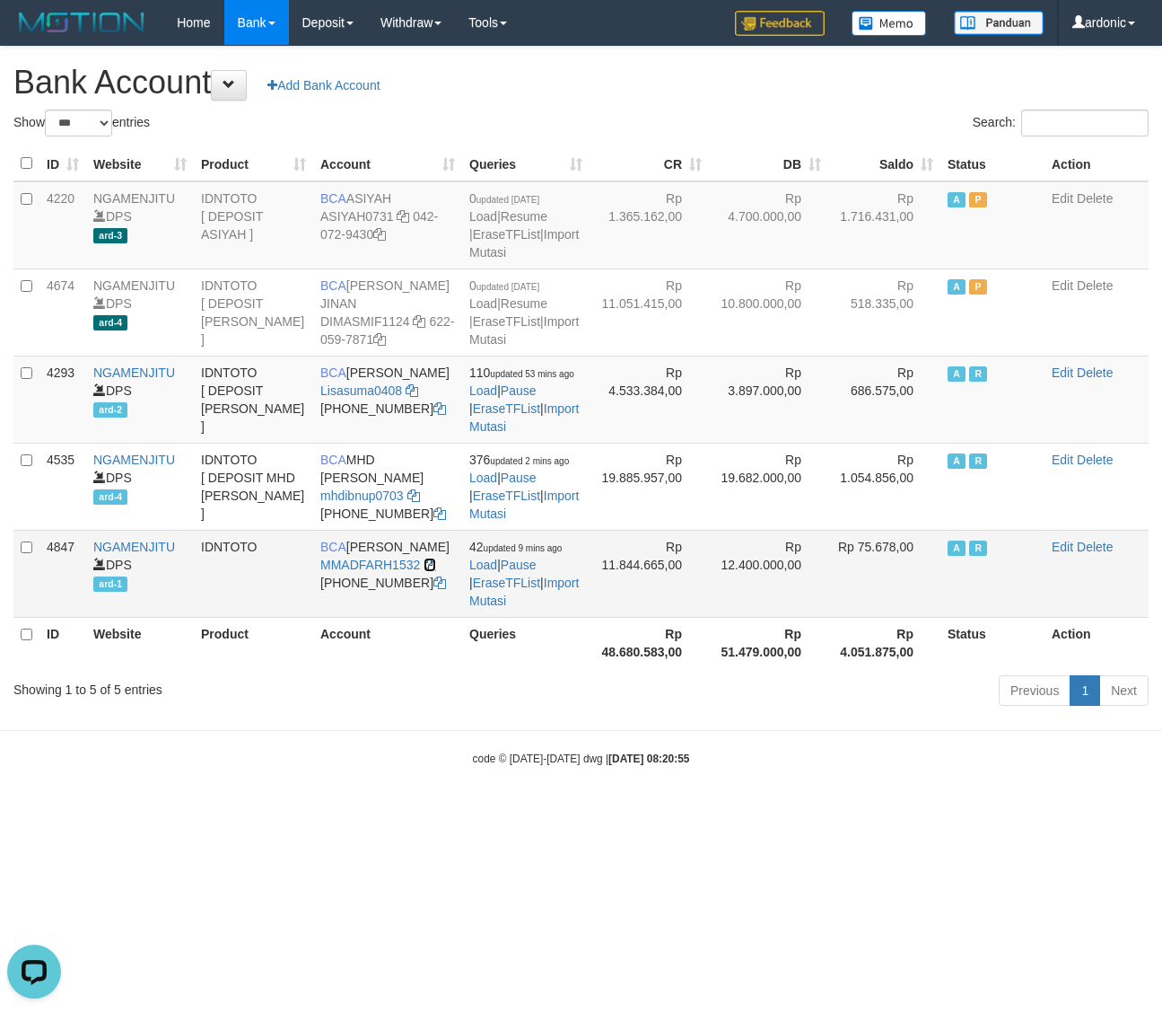
click at [433, 571] on icon at bounding box center [430, 564] width 13 height 13
click at [537, 608] on link "Import Mutasi" at bounding box center [524, 591] width 110 height 32
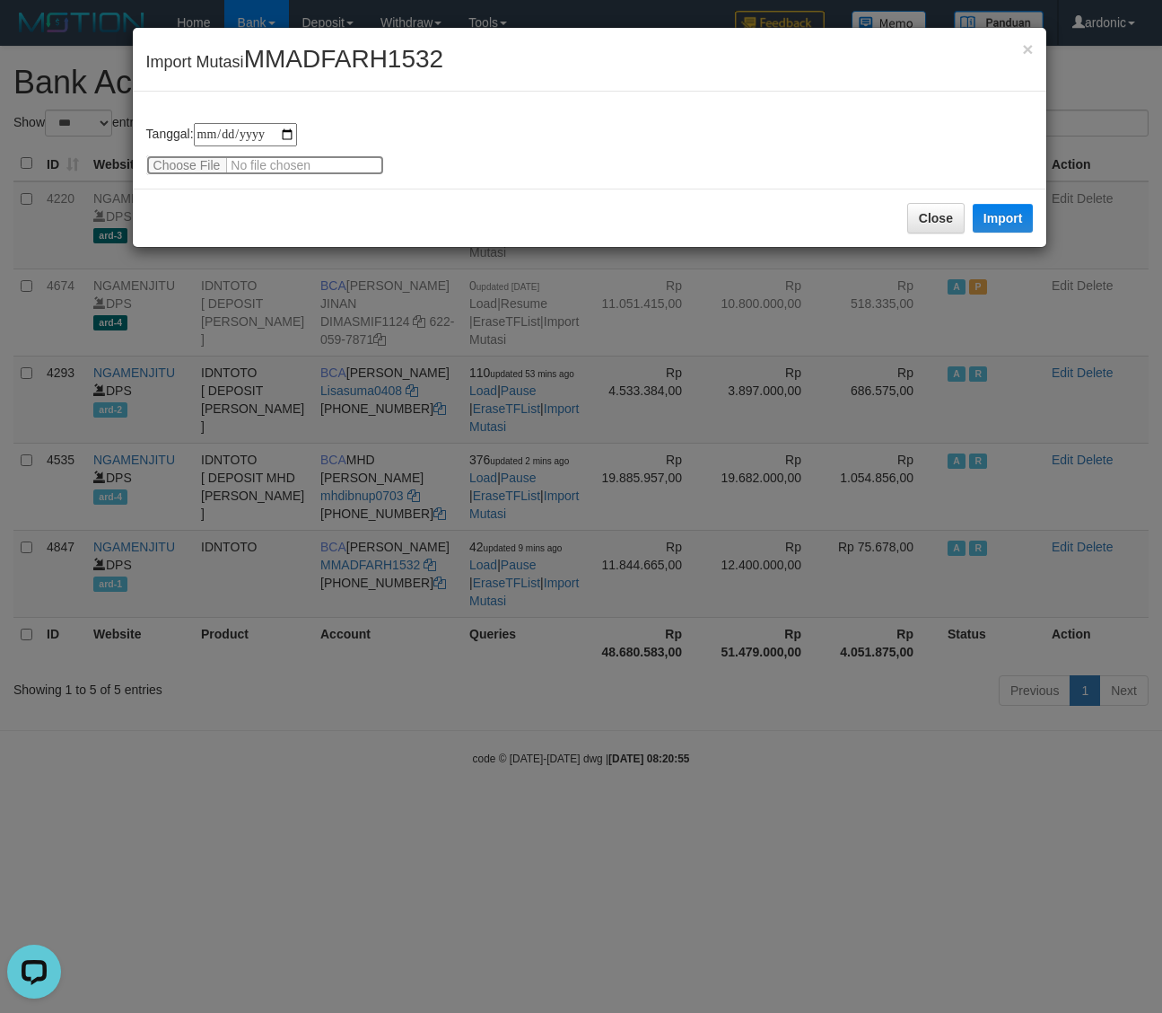
click at [195, 162] on input "file" at bounding box center [265, 165] width 238 height 20
type input "**********"
click at [1020, 216] on button "Import" at bounding box center [1003, 218] width 61 height 29
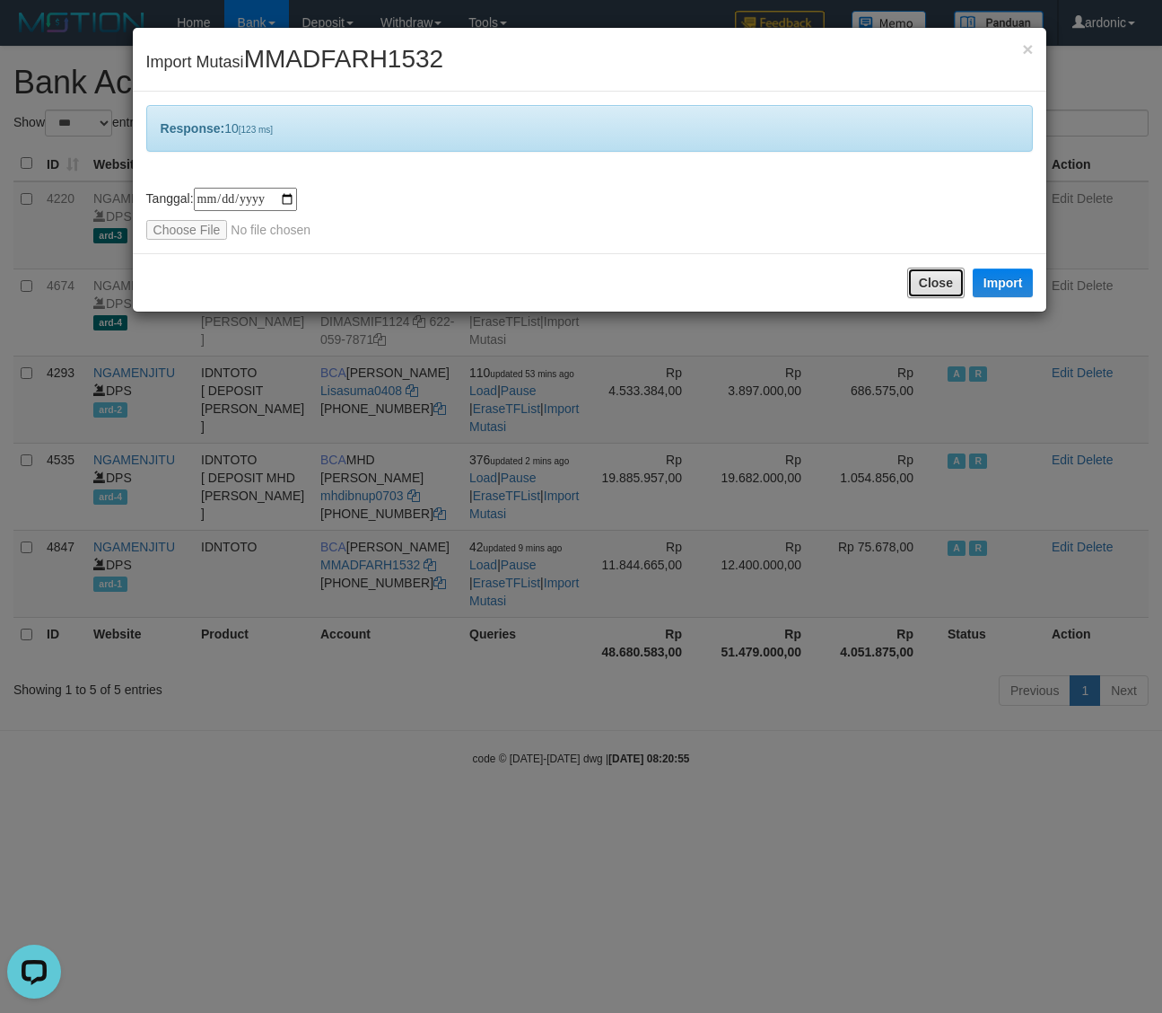
drag, startPoint x: 932, startPoint y: 275, endPoint x: 667, endPoint y: 371, distance: 281.7
click at [931, 275] on button "Close" at bounding box center [936, 283] width 57 height 31
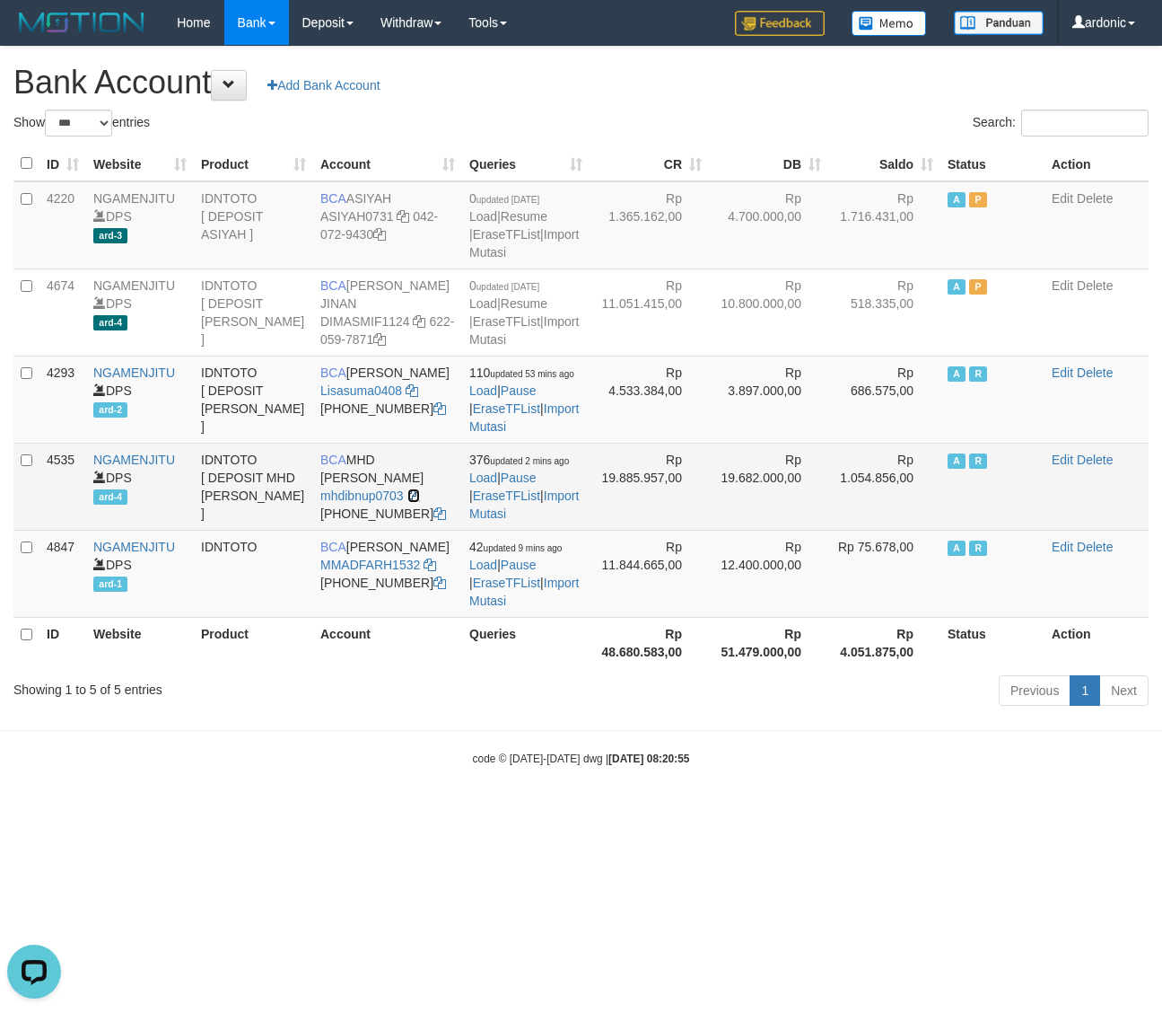
click at [413, 502] on icon at bounding box center [414, 495] width 13 height 13
click at [504, 521] on link "Import Mutasi" at bounding box center [524, 504] width 110 height 32
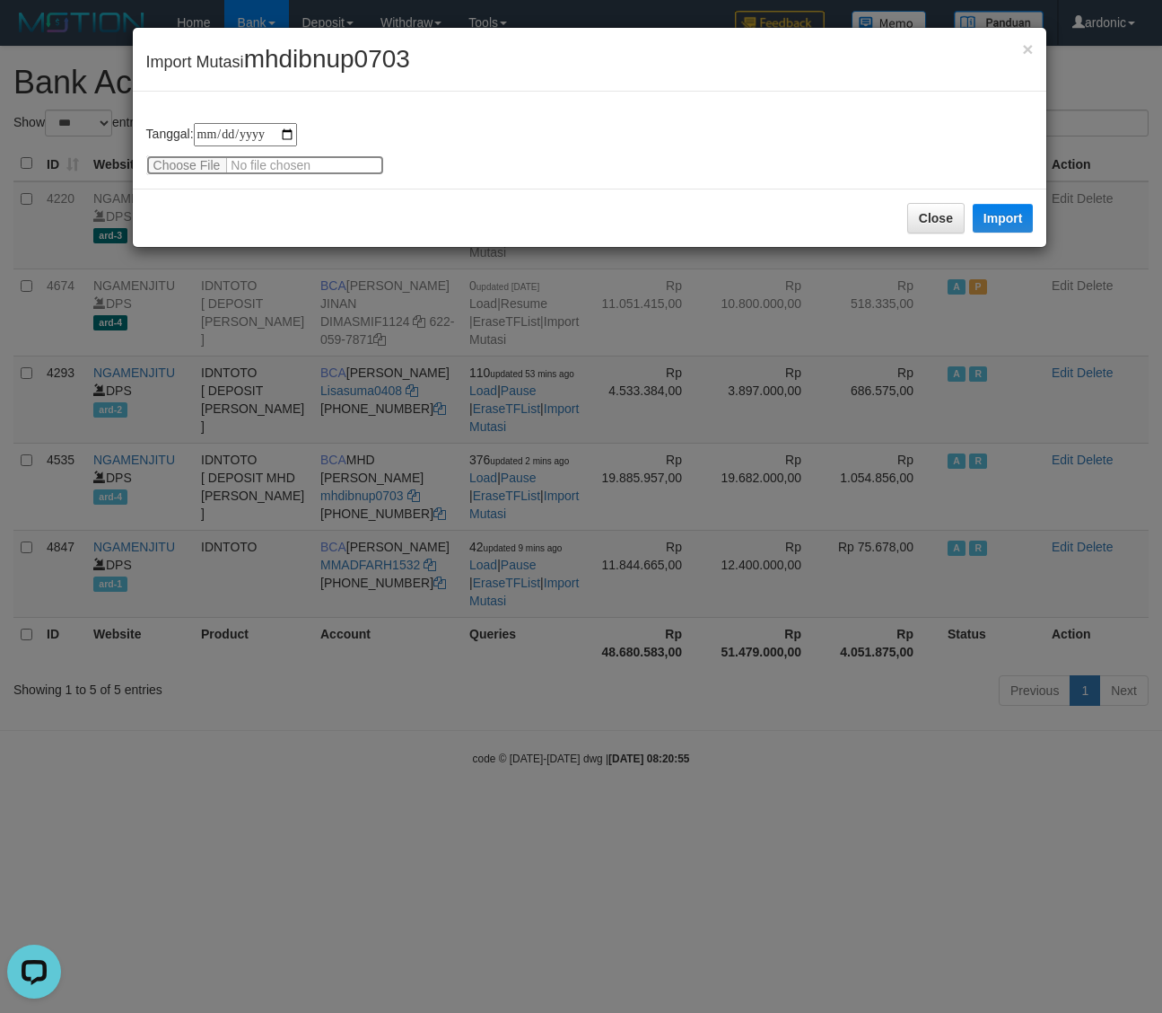
click at [209, 167] on input "file" at bounding box center [265, 165] width 238 height 20
type input "**********"
click at [1020, 212] on button "Import" at bounding box center [1003, 218] width 61 height 29
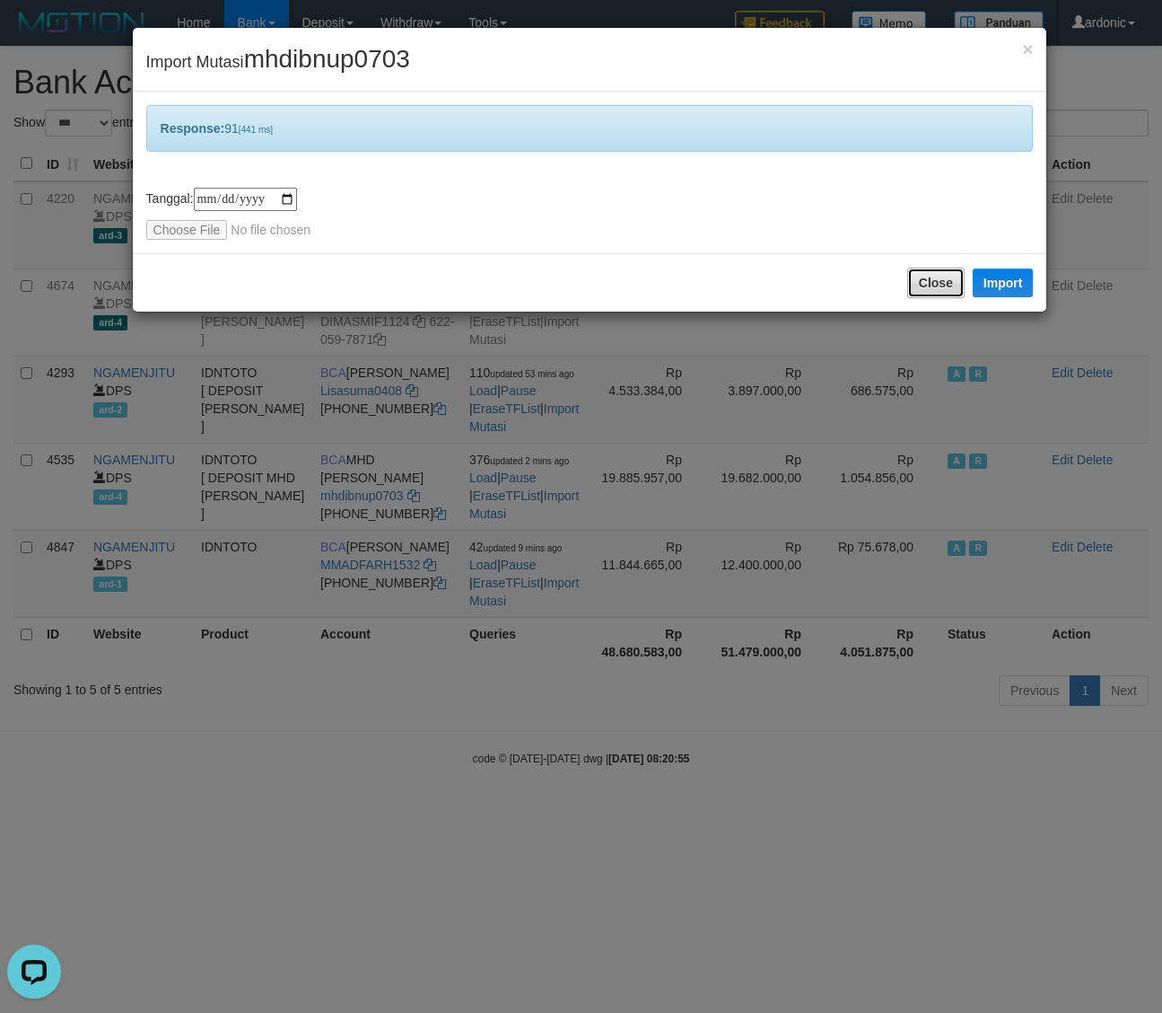
click at [952, 278] on button "Close" at bounding box center [936, 283] width 57 height 31
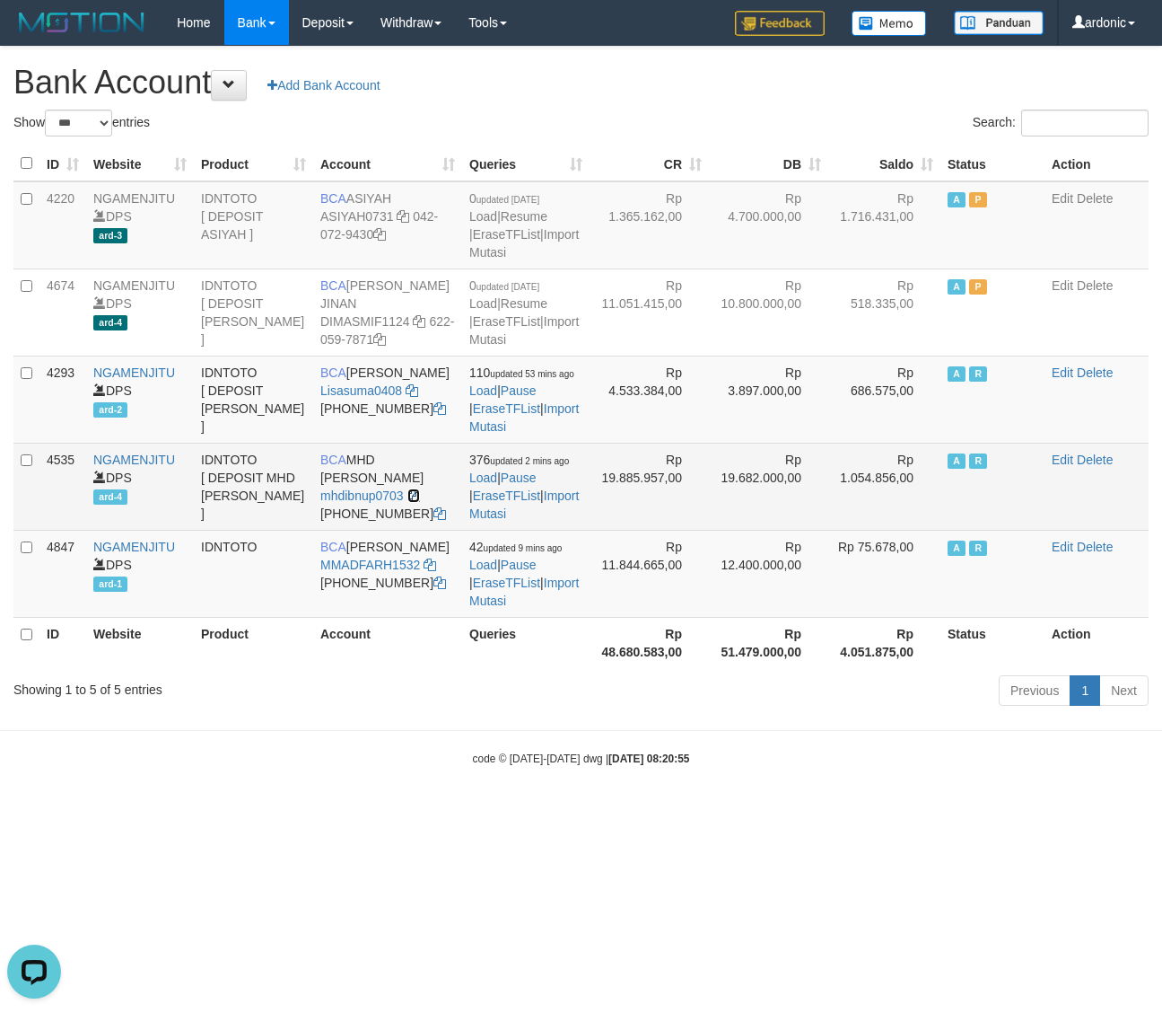
click at [415, 502] on icon at bounding box center [414, 495] width 13 height 13
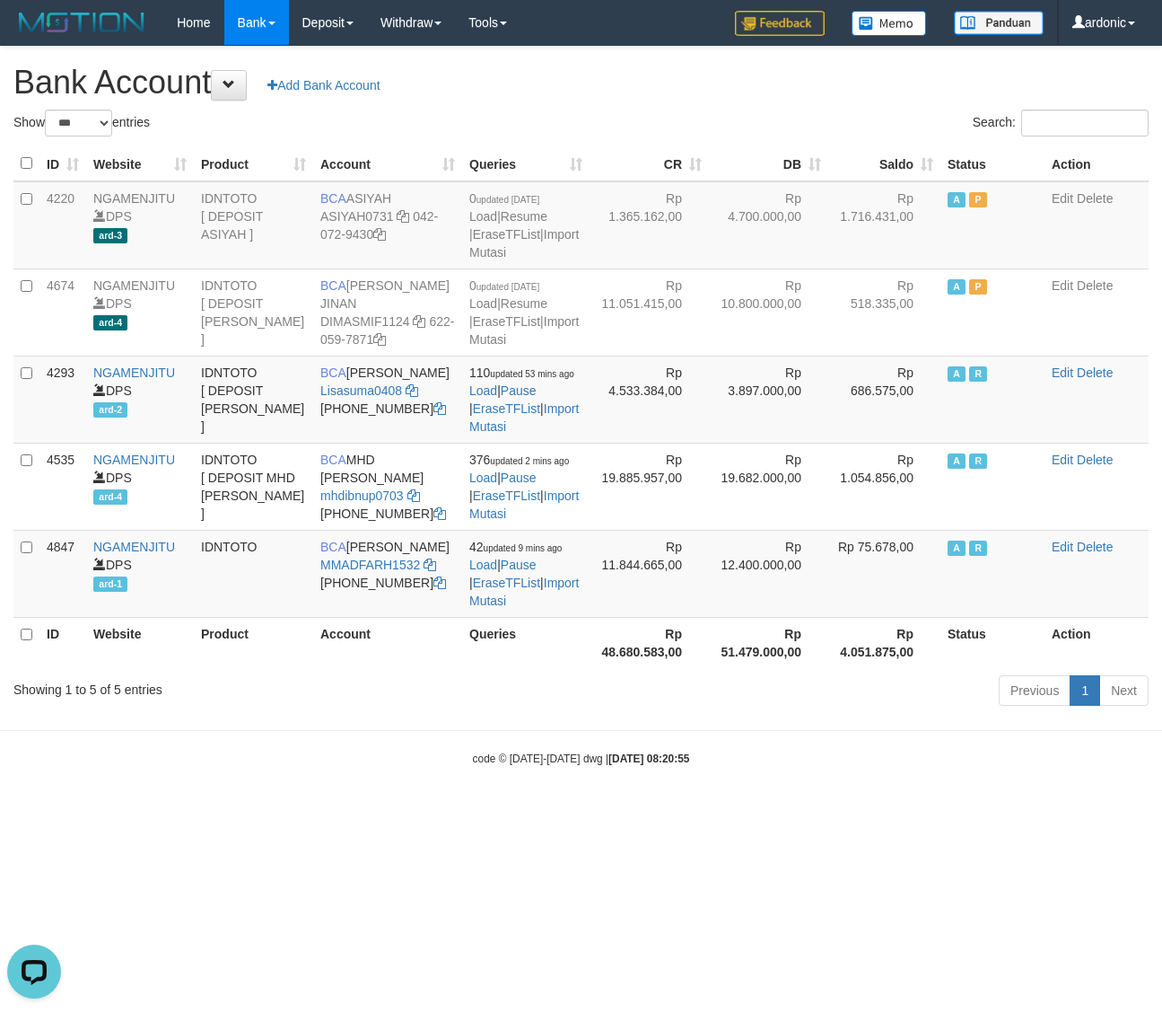
drag, startPoint x: 786, startPoint y: 829, endPoint x: 727, endPoint y: 770, distance: 83.2
click at [768, 808] on body "Toggle navigation Home Bank Account List Load By Website Group [ITOTO] NGAMENJI…" at bounding box center [581, 405] width 1162 height 811
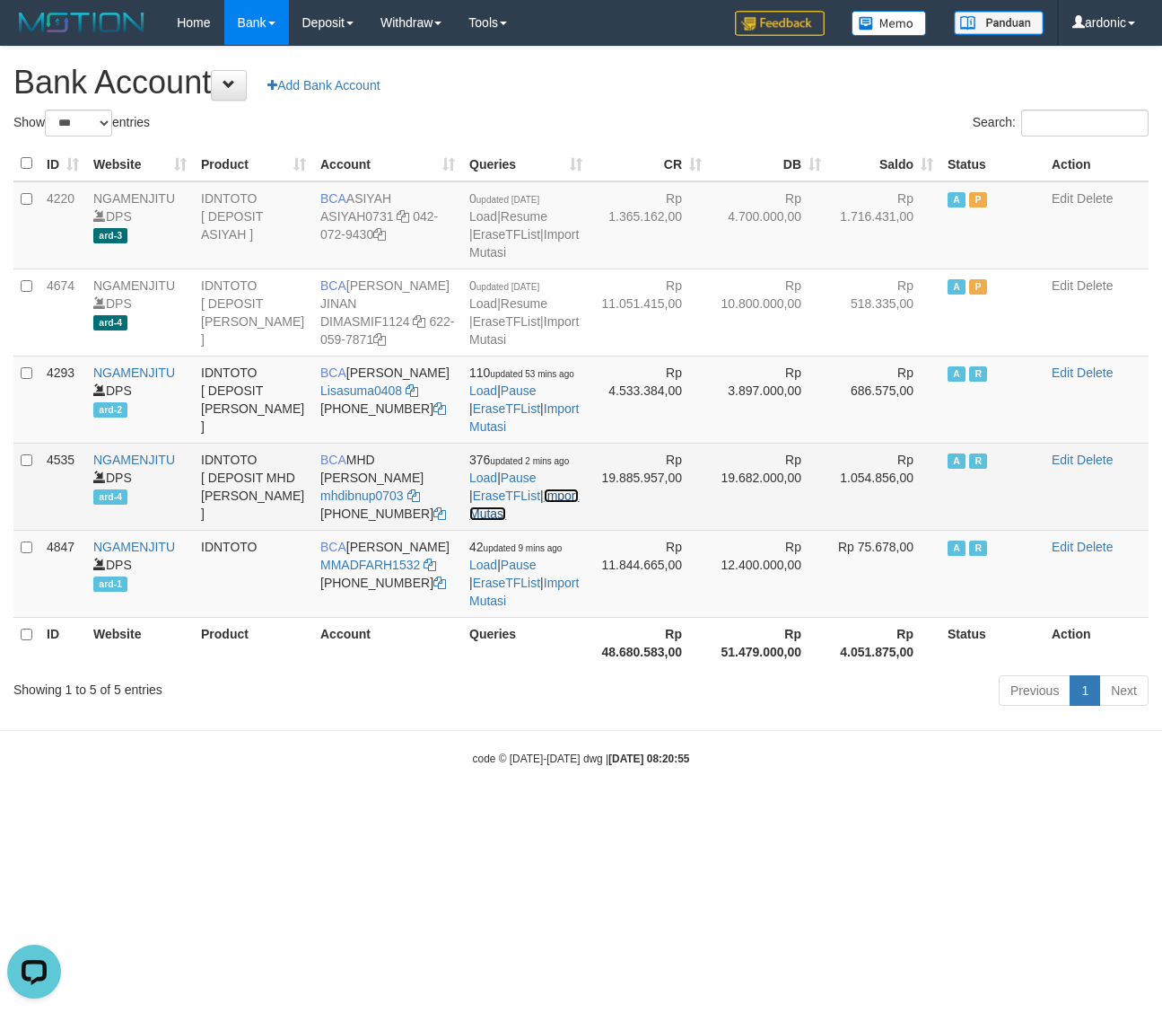
click at [517, 521] on link "Import Mutasi" at bounding box center [524, 504] width 110 height 32
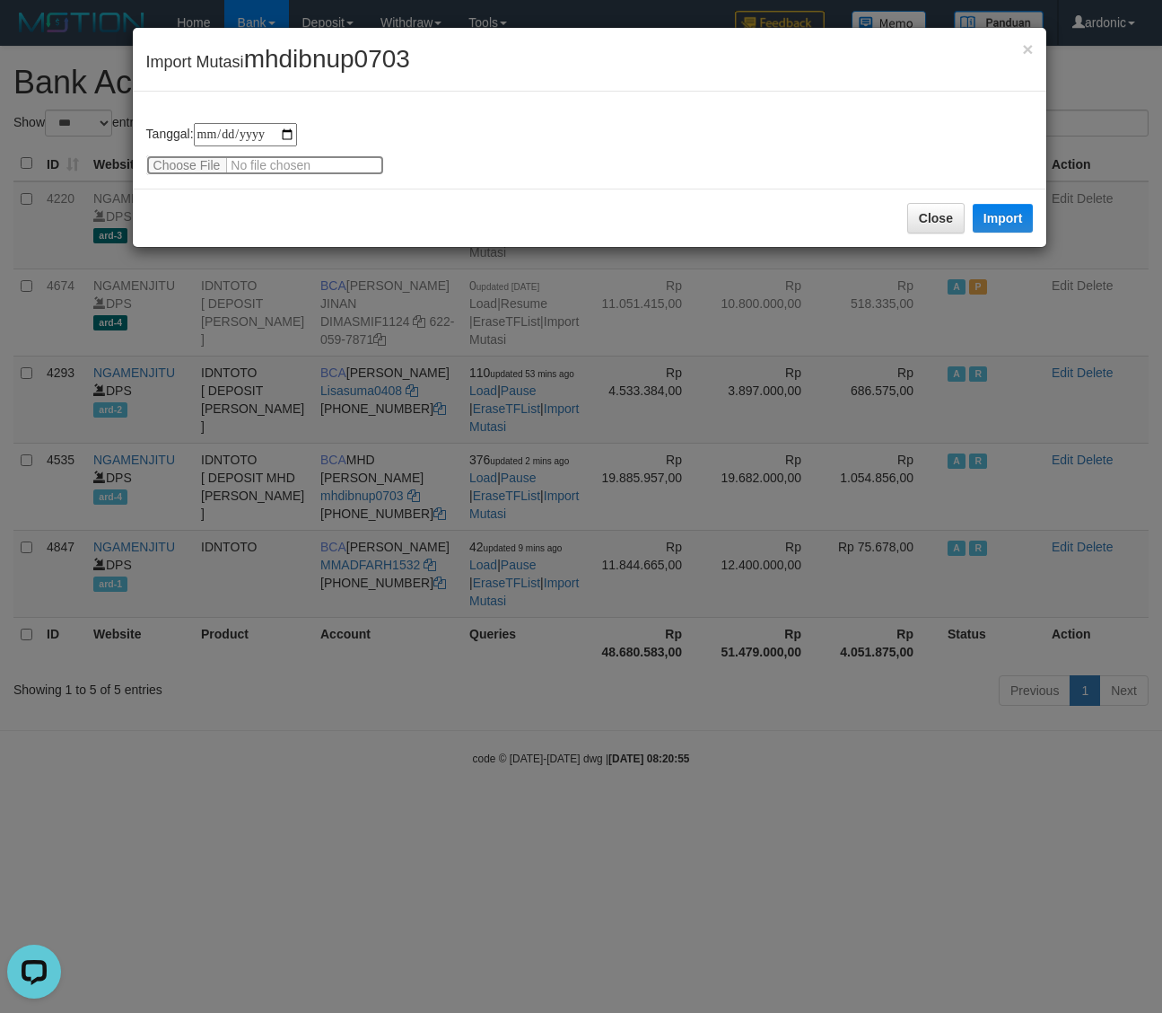
click at [195, 169] on input "file" at bounding box center [265, 165] width 238 height 20
type input "**********"
click at [1019, 223] on button "Import" at bounding box center [1003, 218] width 61 height 29
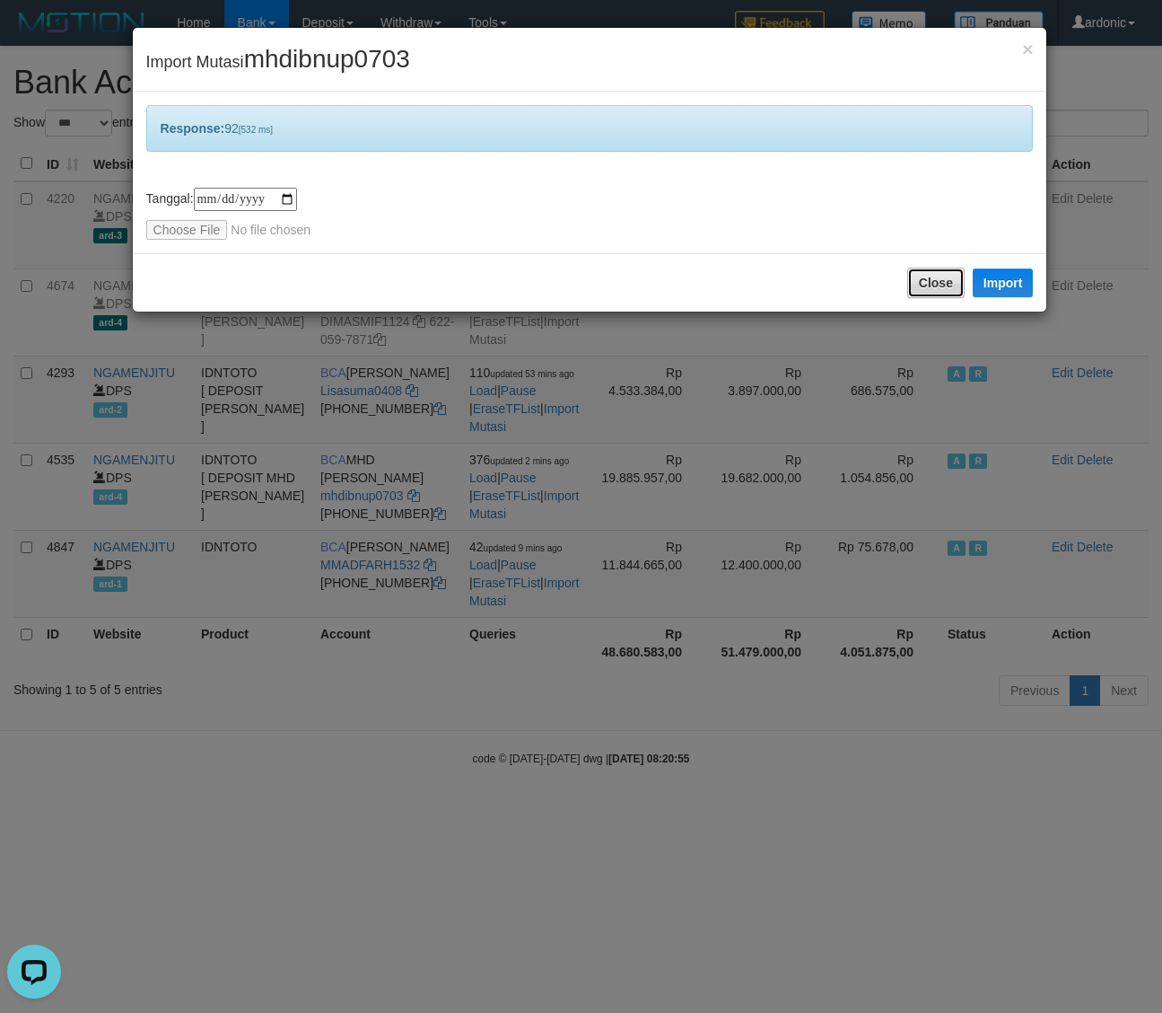
click at [929, 280] on button "Close" at bounding box center [936, 283] width 57 height 31
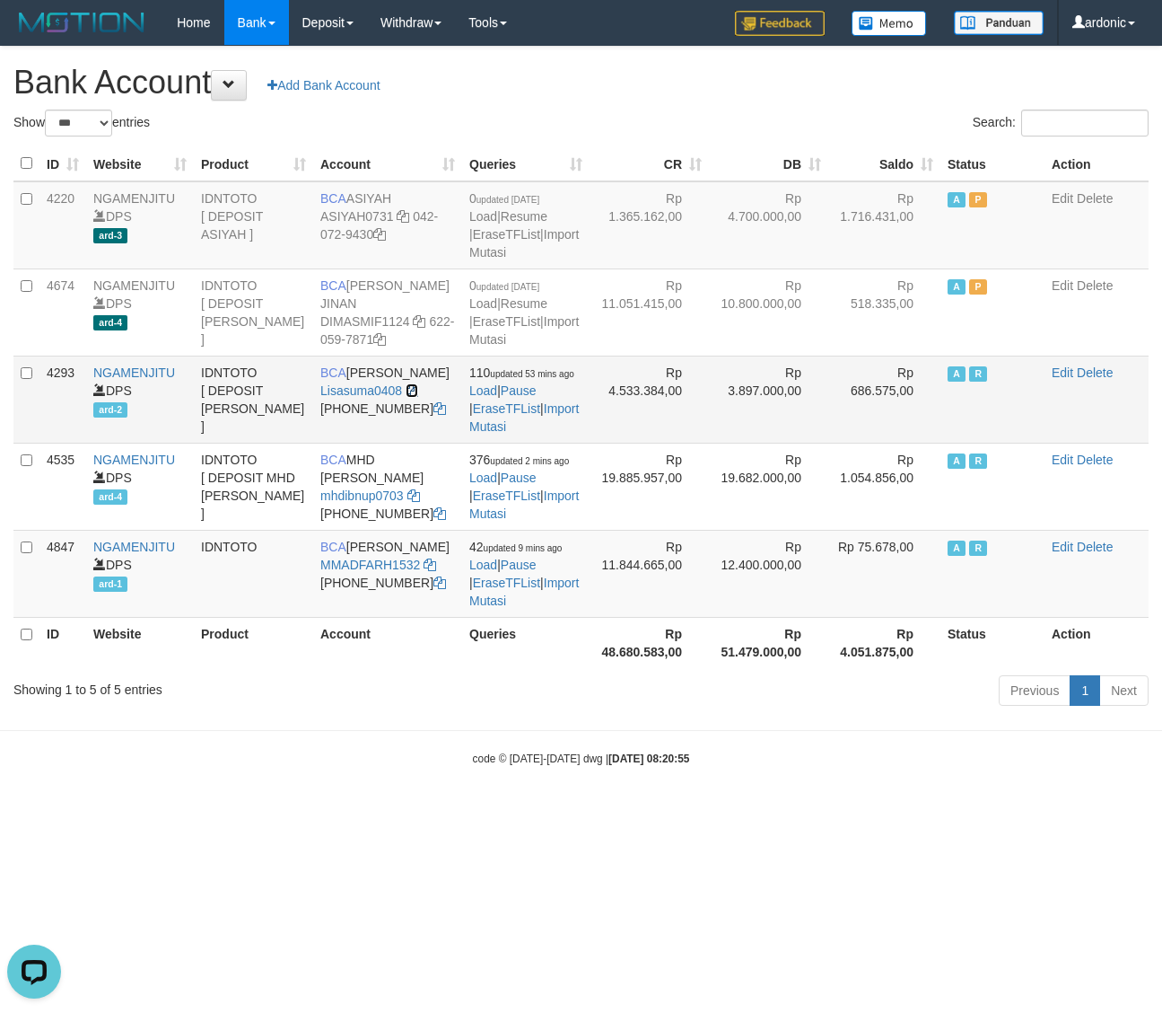
click at [414, 397] on icon at bounding box center [412, 390] width 13 height 13
click at [523, 434] on link "Import Mutasi" at bounding box center [524, 417] width 110 height 32
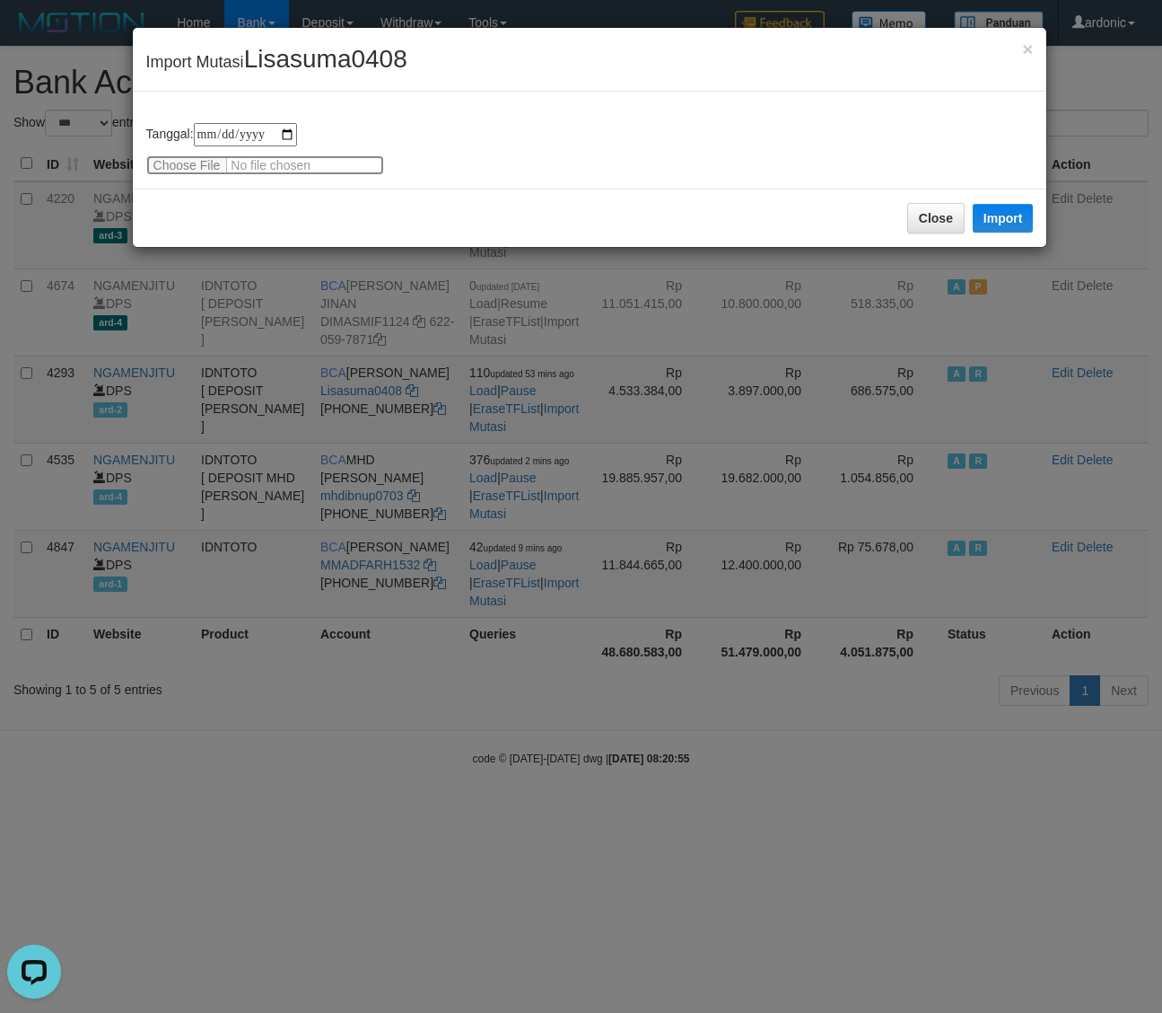
click at [200, 168] on input "file" at bounding box center [265, 165] width 238 height 20
type input "**********"
click at [1001, 216] on button "Import" at bounding box center [1003, 218] width 61 height 29
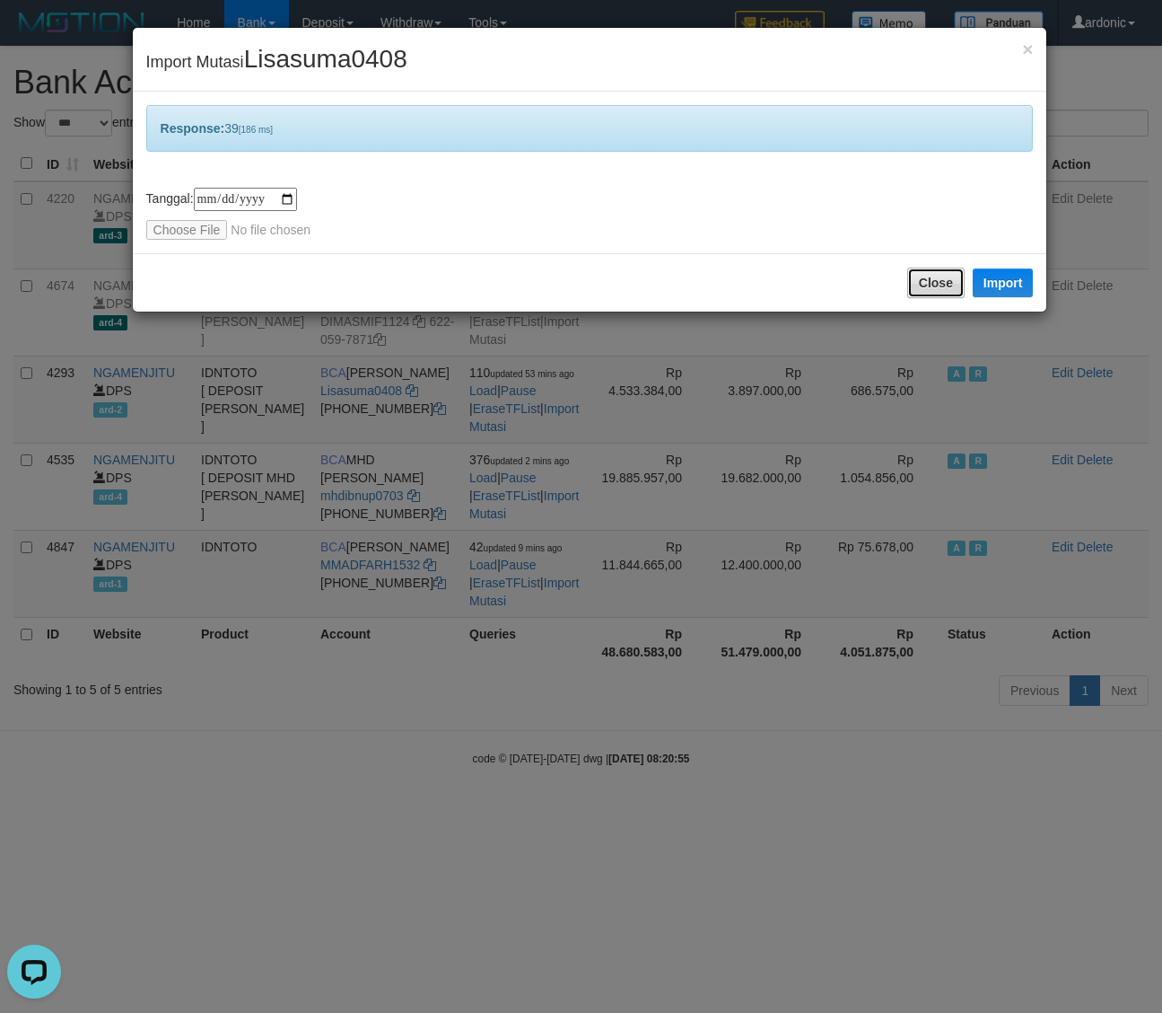
click at [929, 274] on button "Close" at bounding box center [936, 283] width 57 height 31
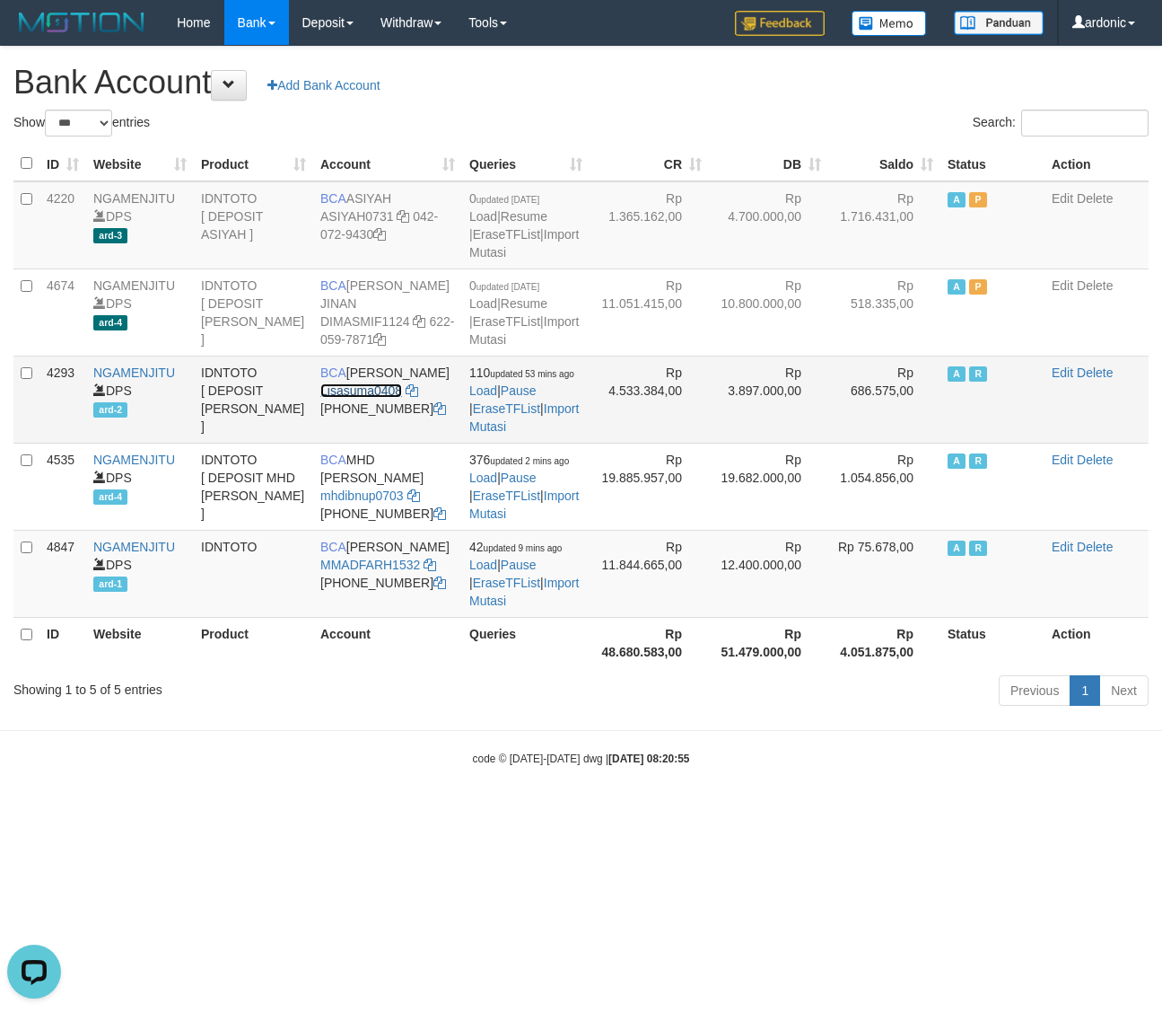
click at [342, 398] on link "Lisasuma0408" at bounding box center [361, 390] width 82 height 14
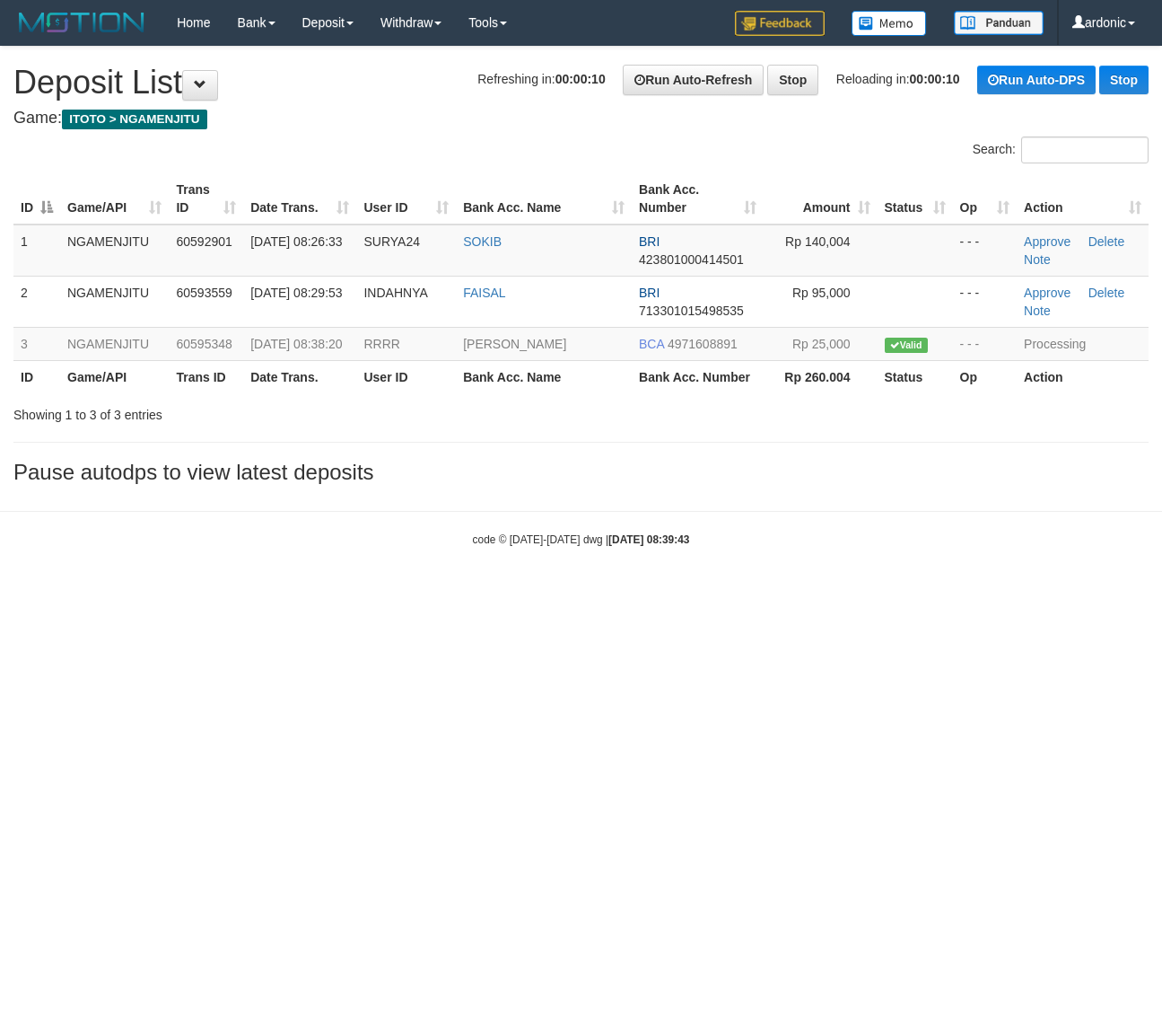
drag, startPoint x: 818, startPoint y: 685, endPoint x: 768, endPoint y: 633, distance: 71.8
click at [814, 592] on html "Toggle navigation Home Bank Account List Load By Website Group [ITOTO] NGAMENJI…" at bounding box center [581, 296] width 1162 height 592
